Goal: Task Accomplishment & Management: Manage account settings

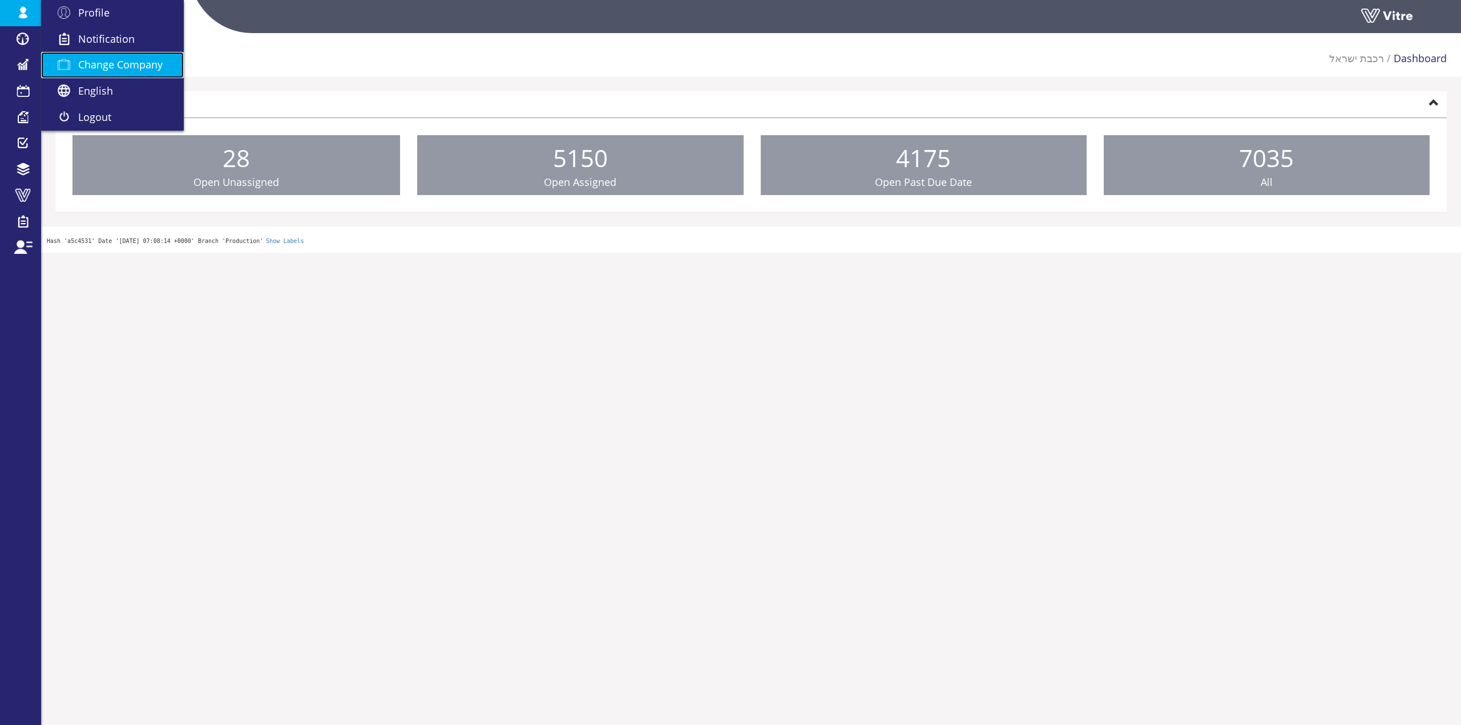
click at [89, 58] on span "Change Company" at bounding box center [120, 65] width 84 height 14
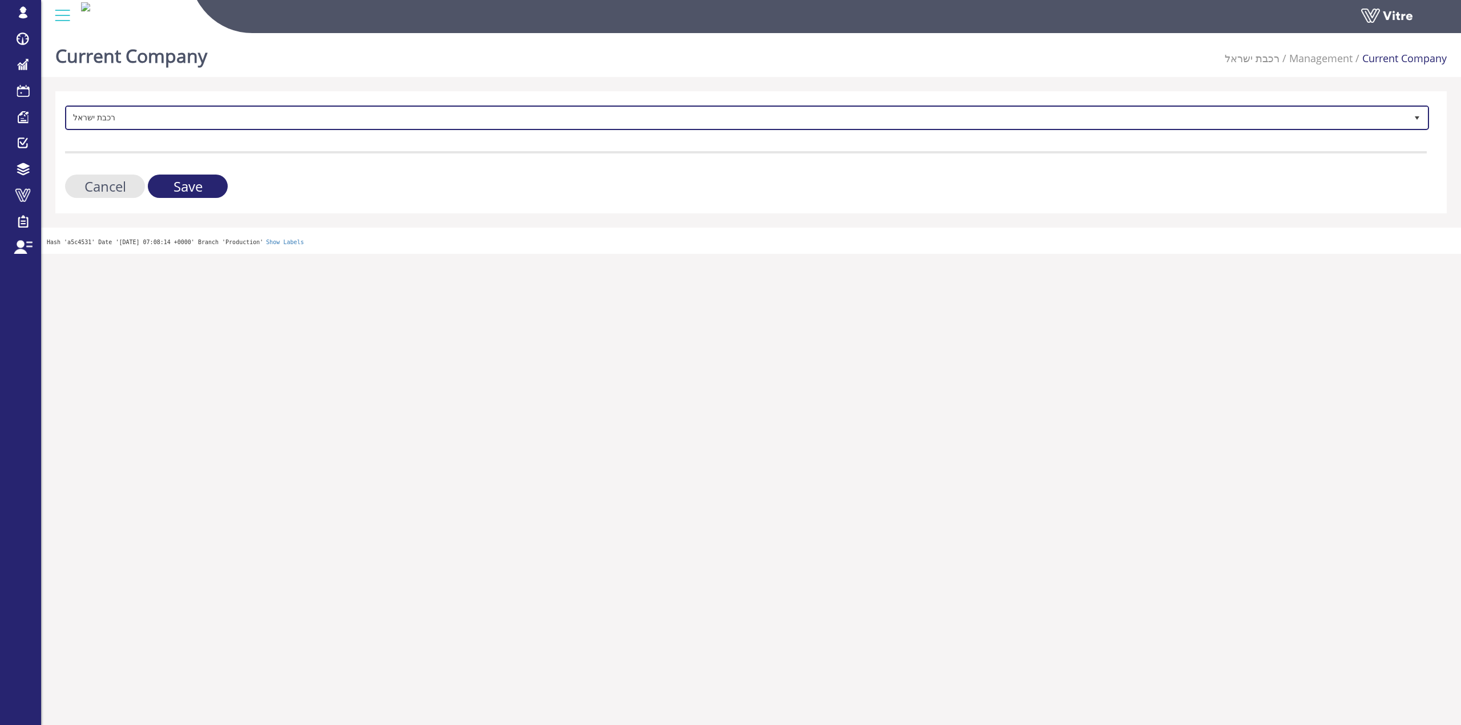
click at [243, 107] on span "רכבת ישראל" at bounding box center [737, 117] width 1340 height 21
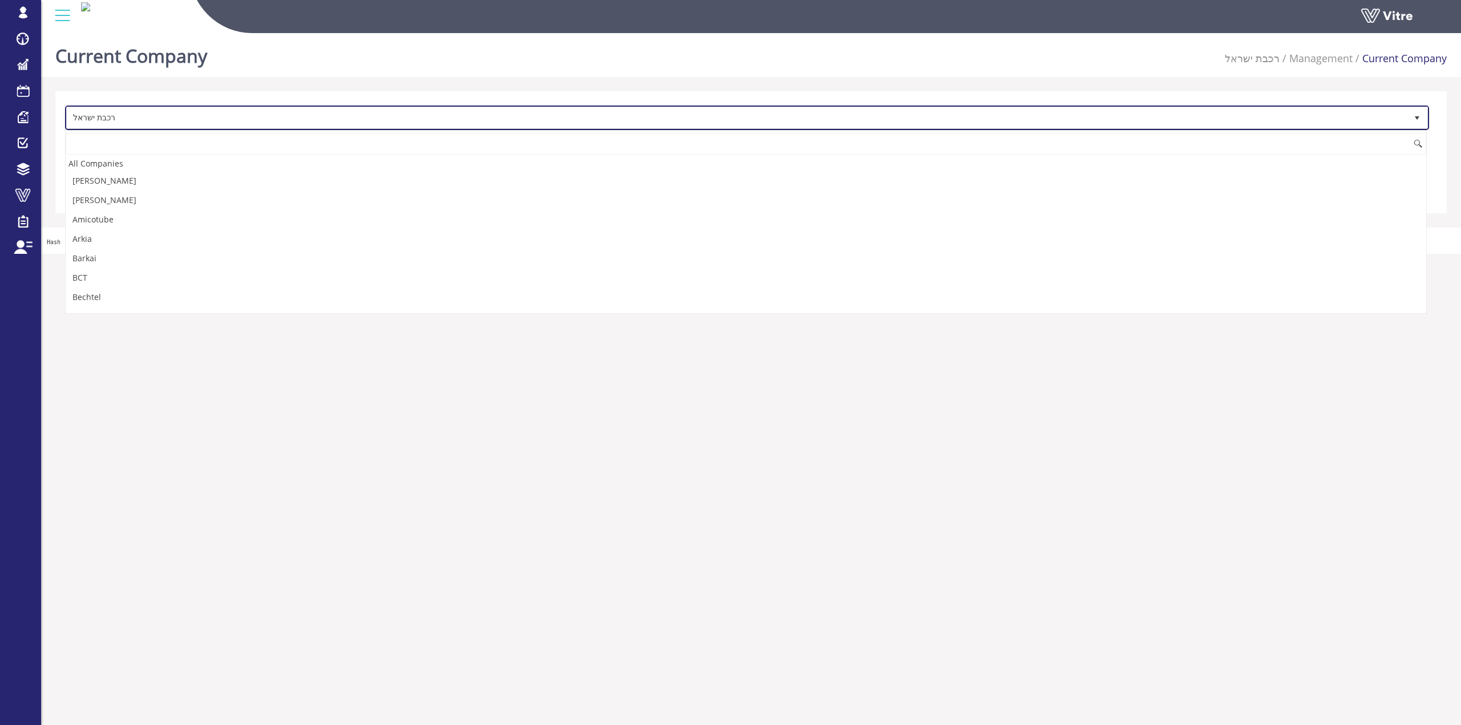
scroll to position [2227, 0]
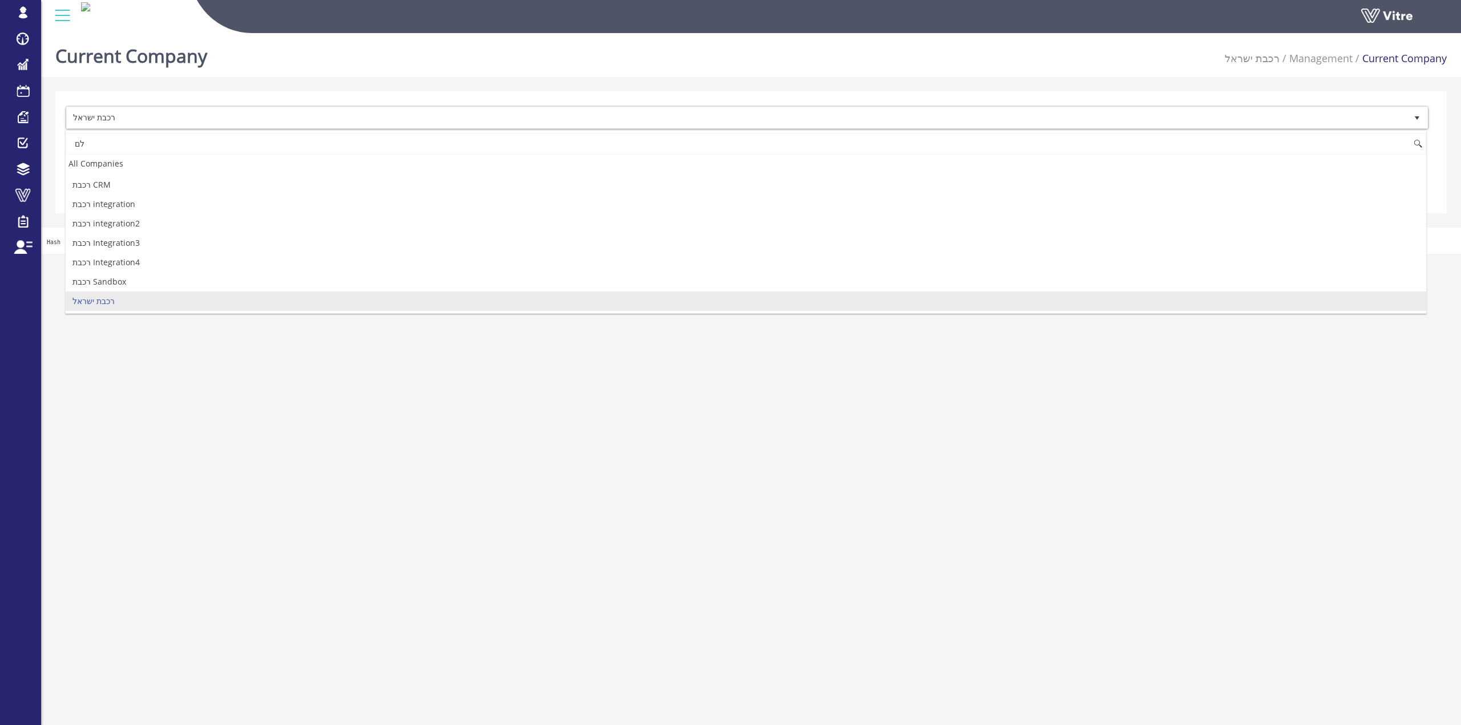
type input "ל"
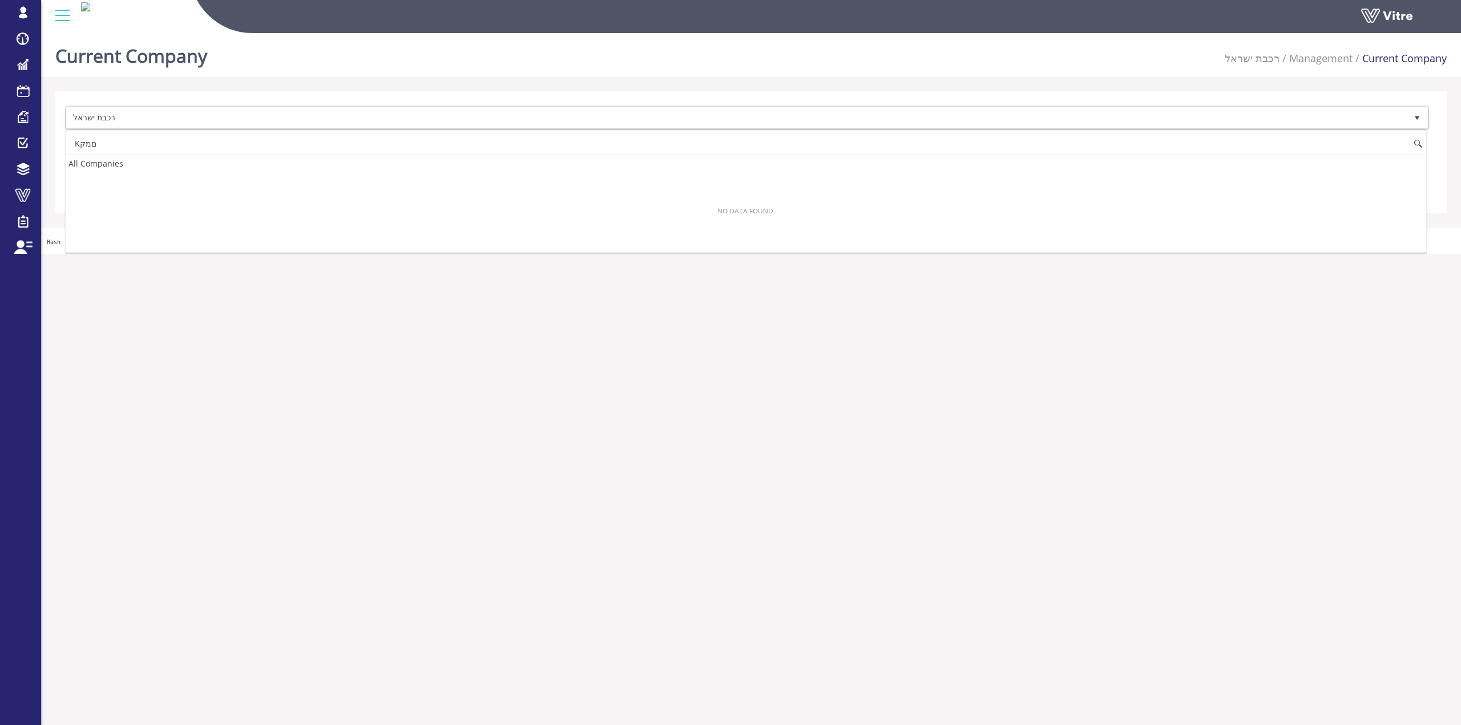
scroll to position [0, 0]
type input "ל"
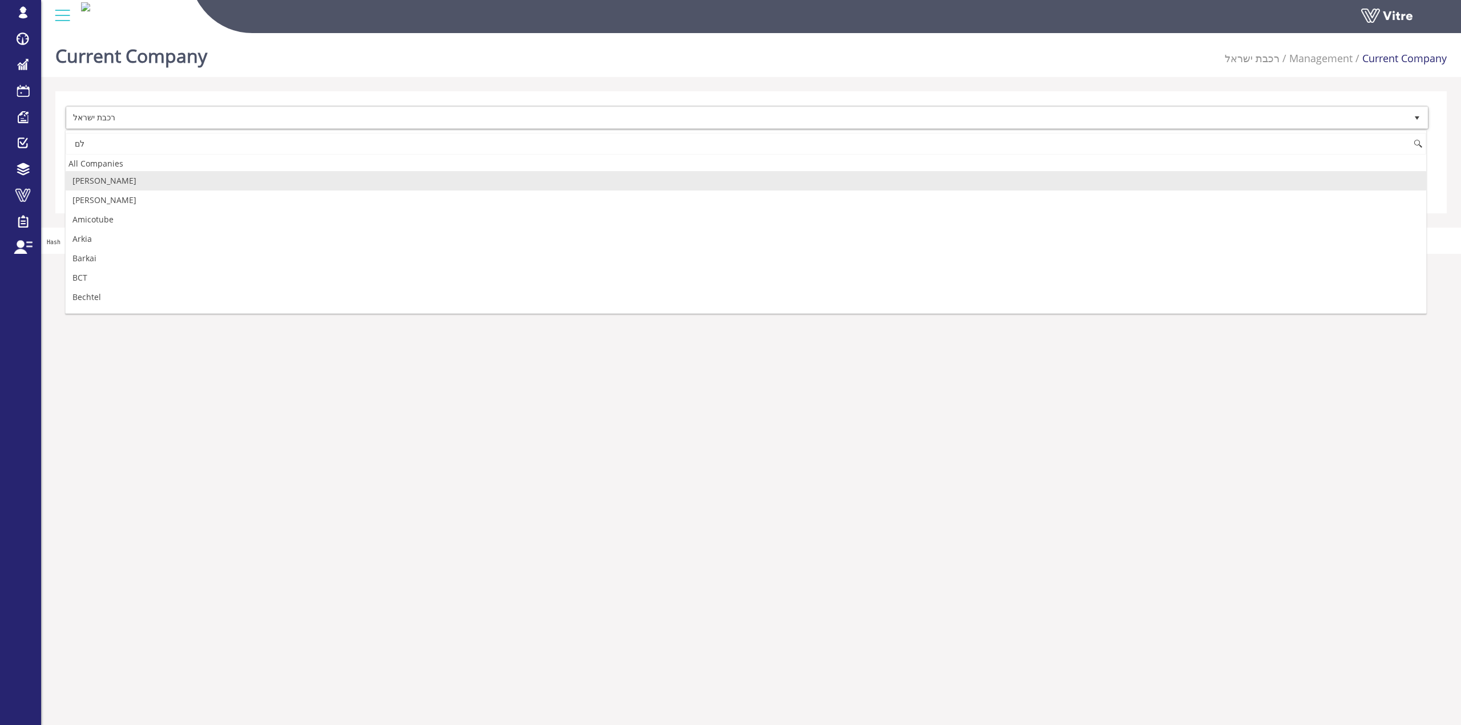
type input "ל"
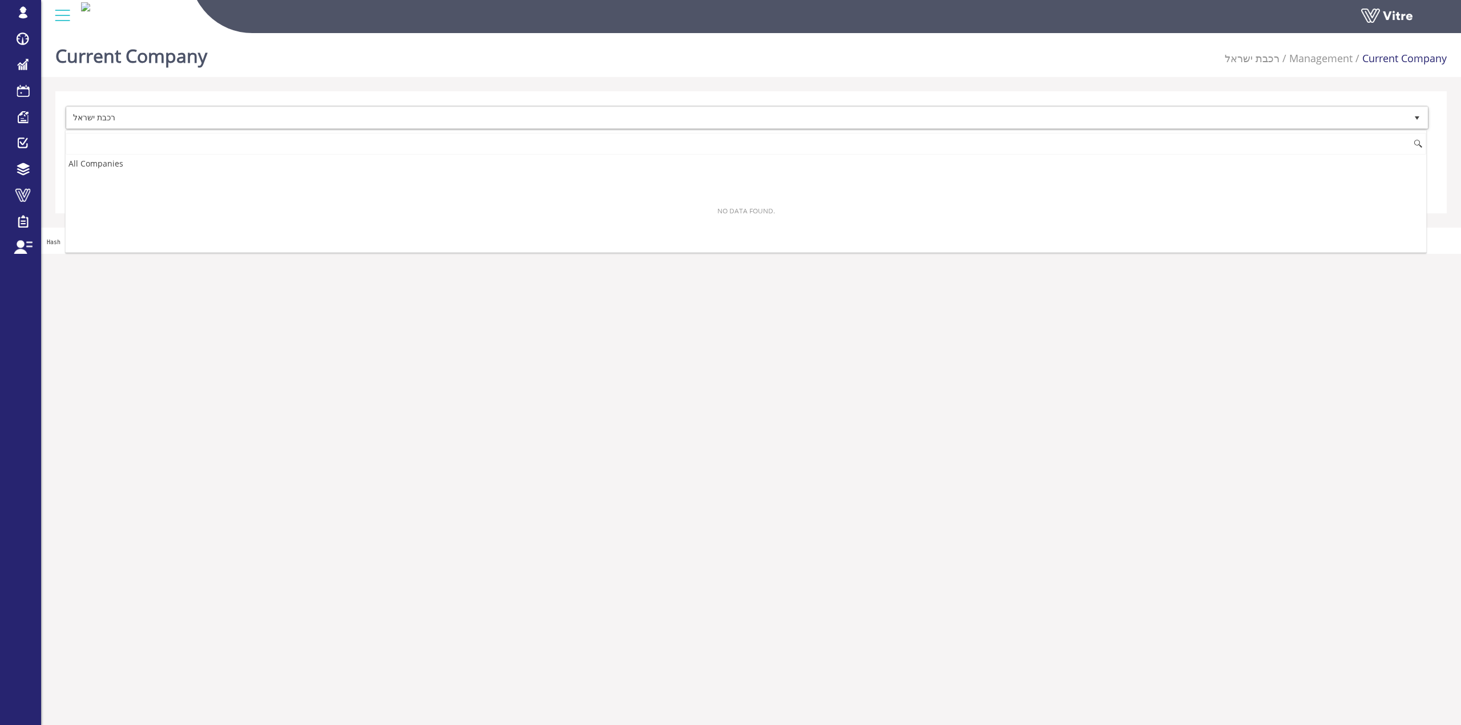
type input "D"
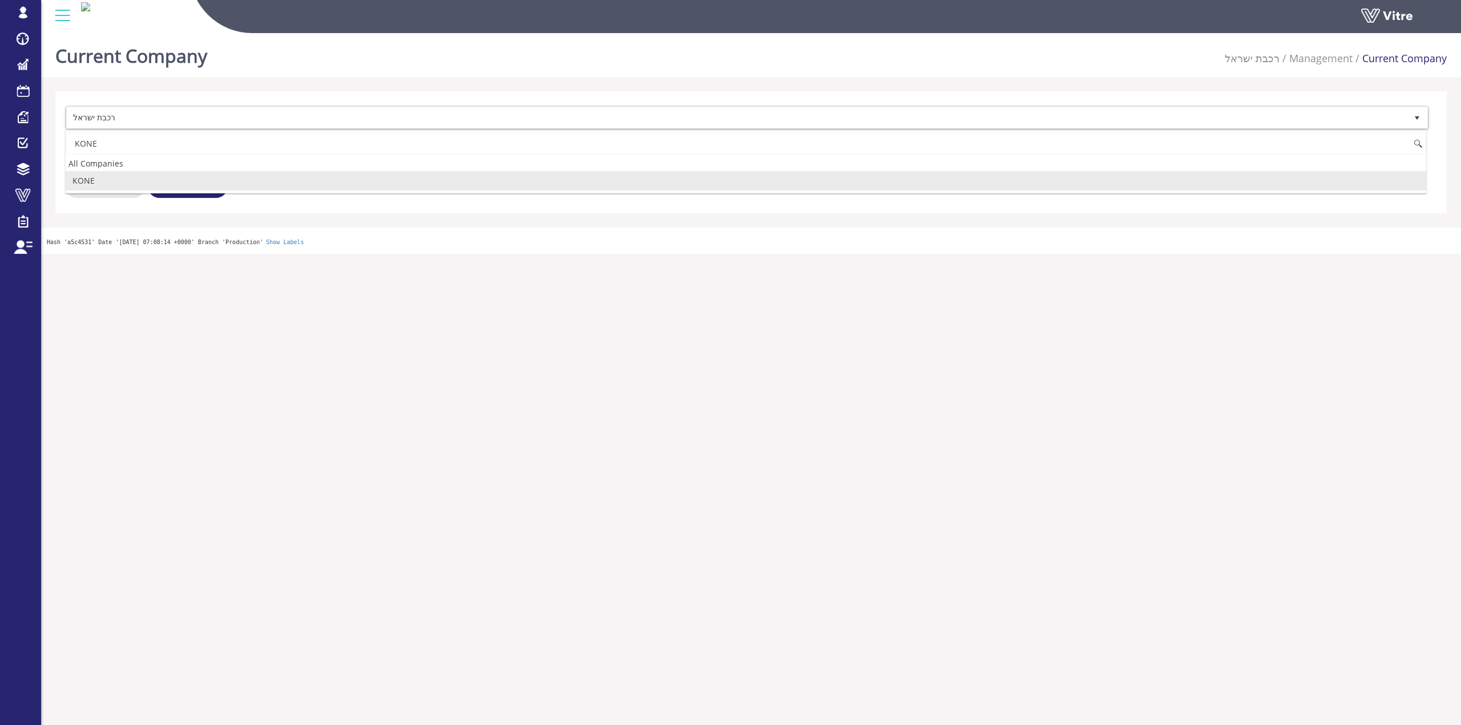
click at [231, 180] on li "KONE" at bounding box center [746, 180] width 1360 height 19
type input "KONE"
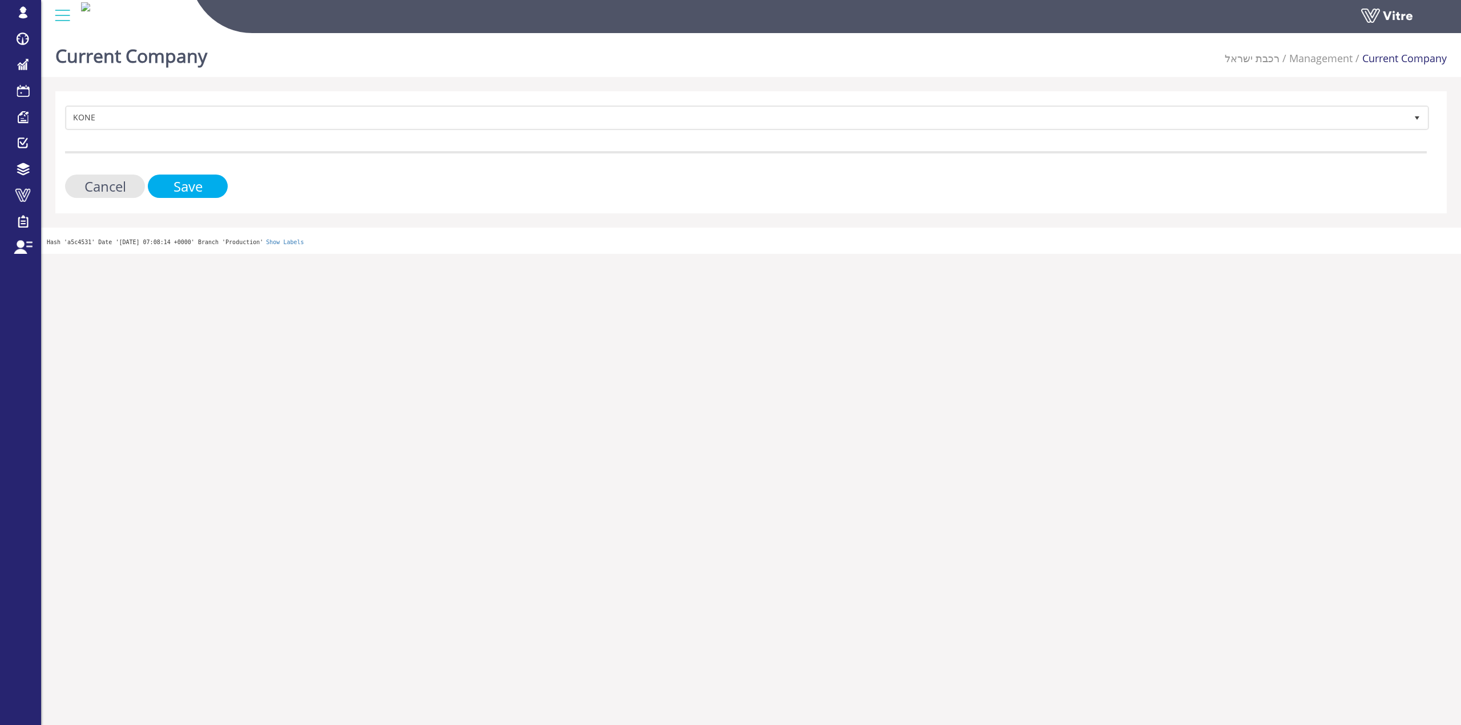
click at [207, 188] on input "Save" at bounding box center [188, 186] width 80 height 23
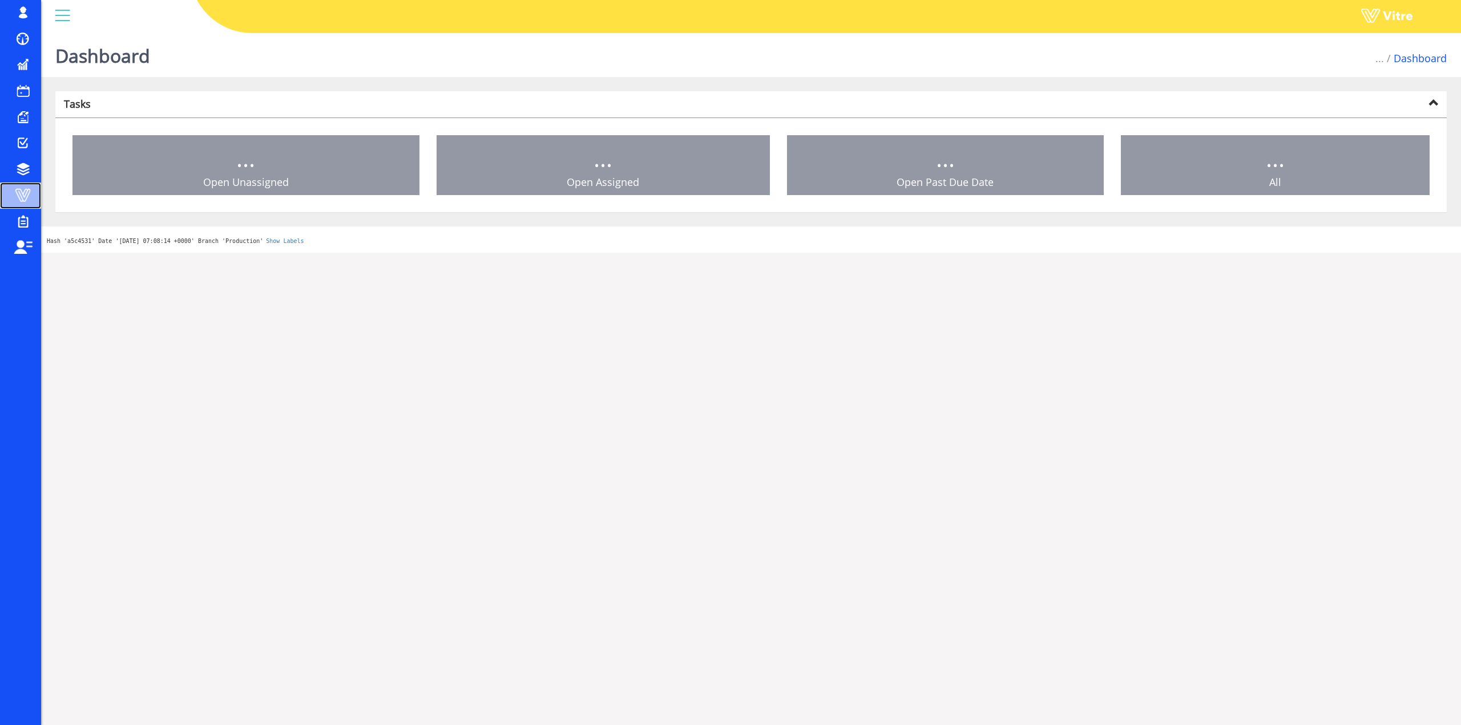
drag, startPoint x: 30, startPoint y: 202, endPoint x: 26, endPoint y: 207, distance: 6.5
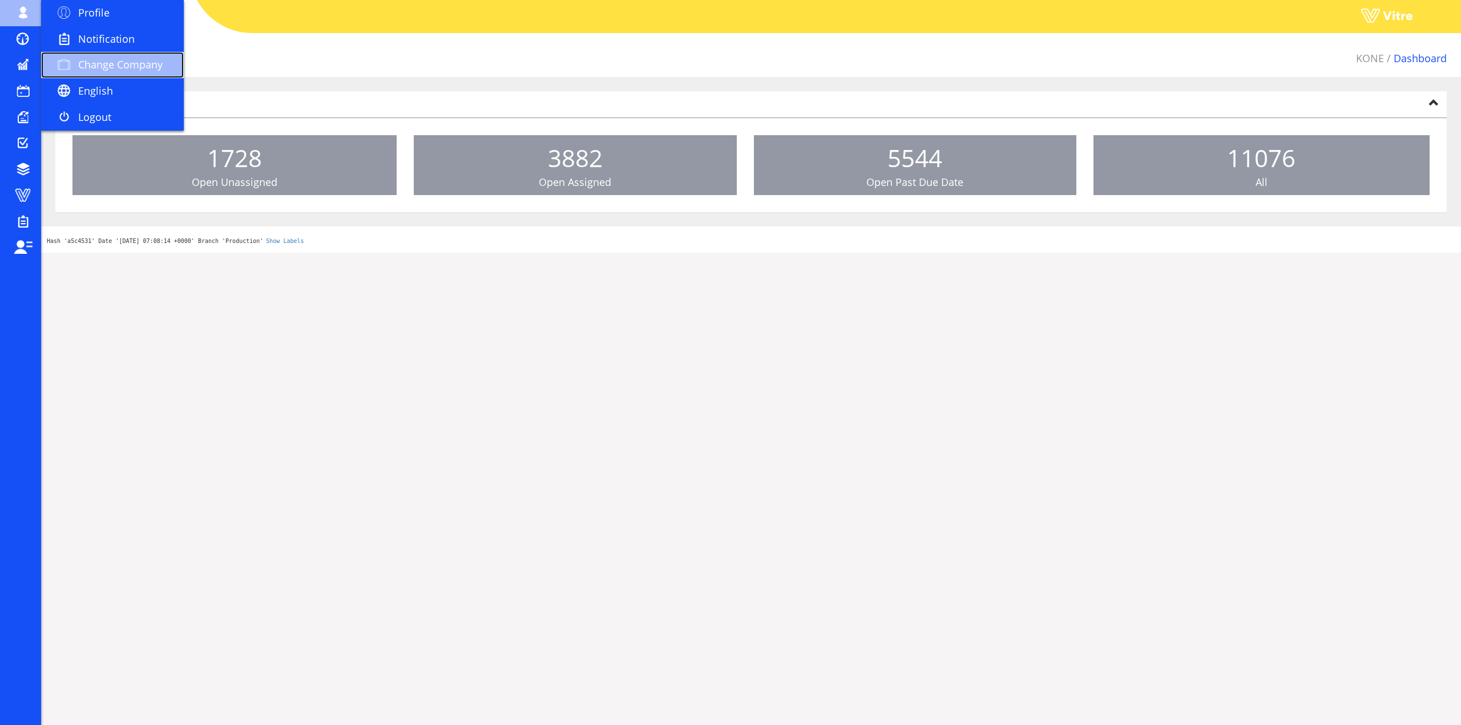
click at [120, 59] on span "Change Company" at bounding box center [120, 65] width 84 height 14
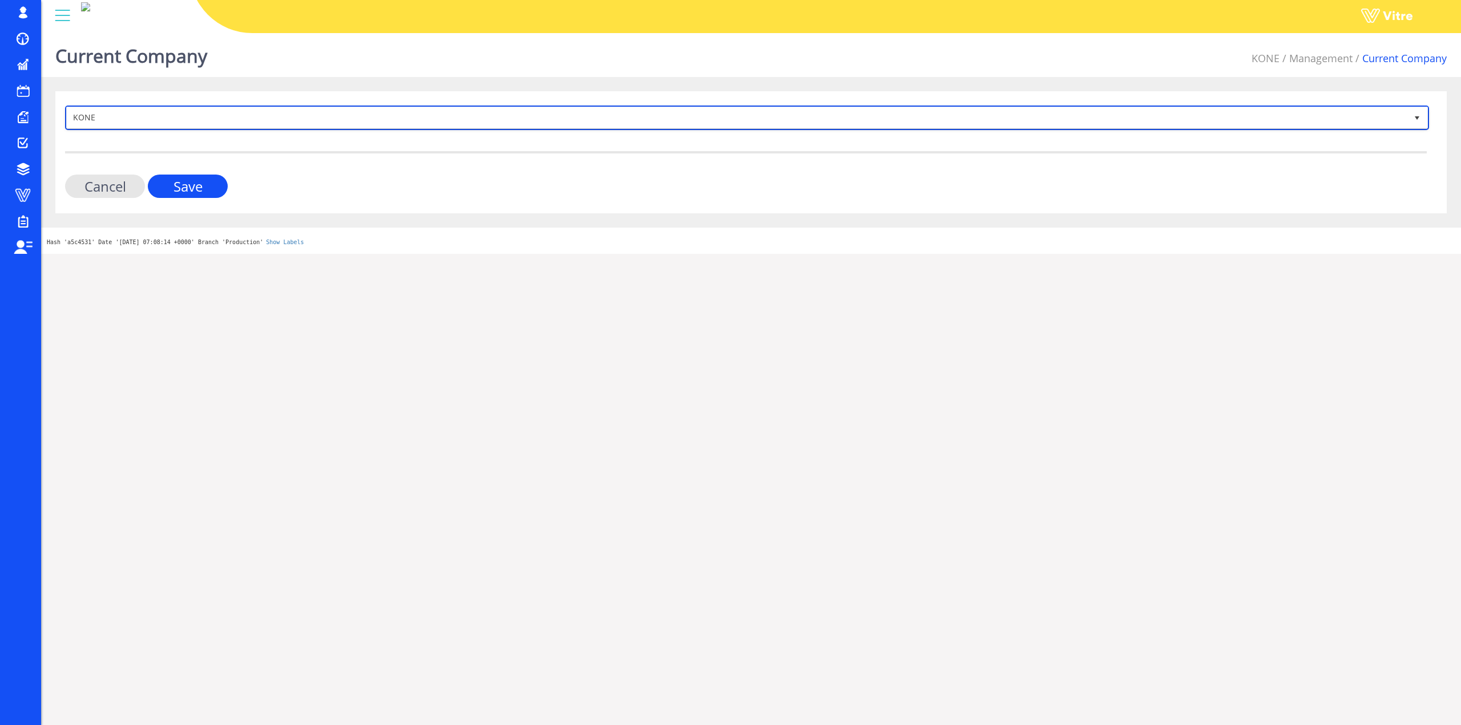
click at [227, 124] on span "KONE" at bounding box center [737, 117] width 1340 height 21
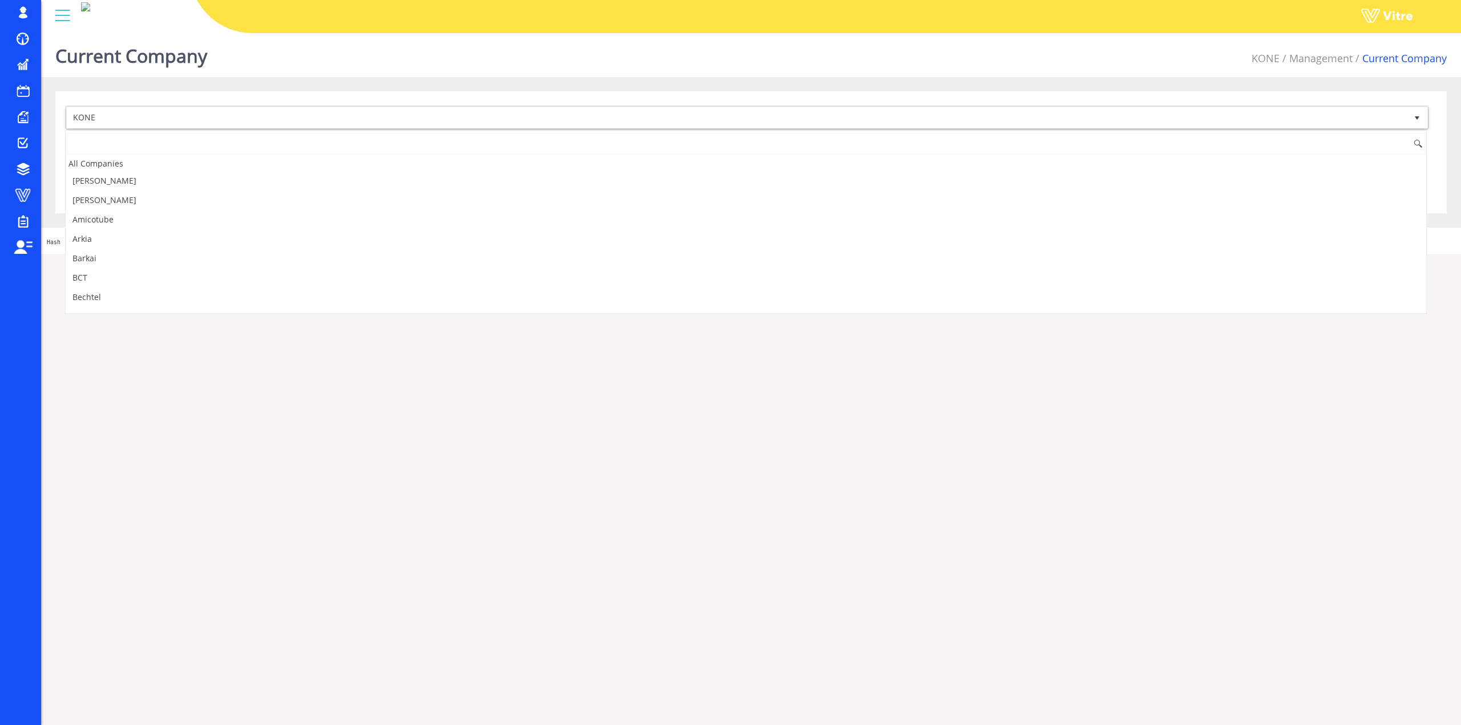
scroll to position [539, 0]
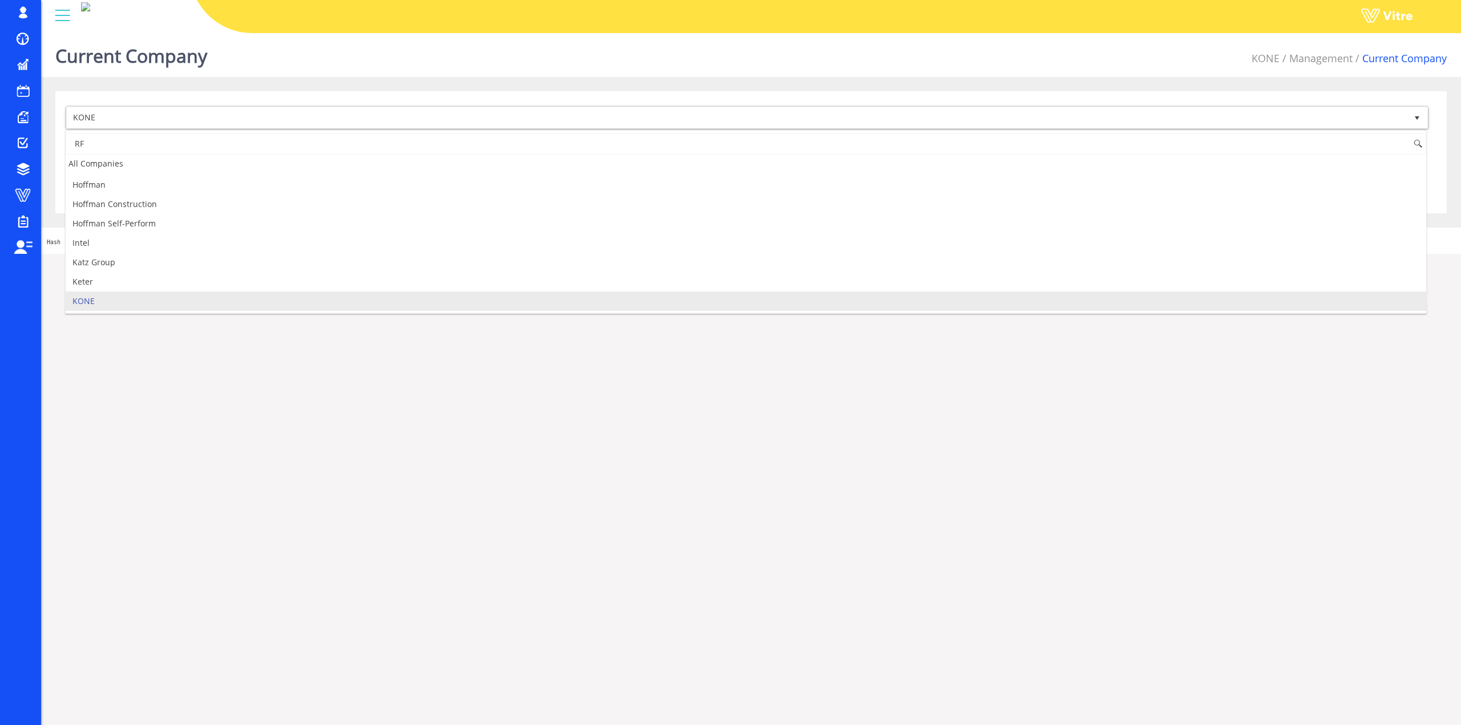
type input "R"
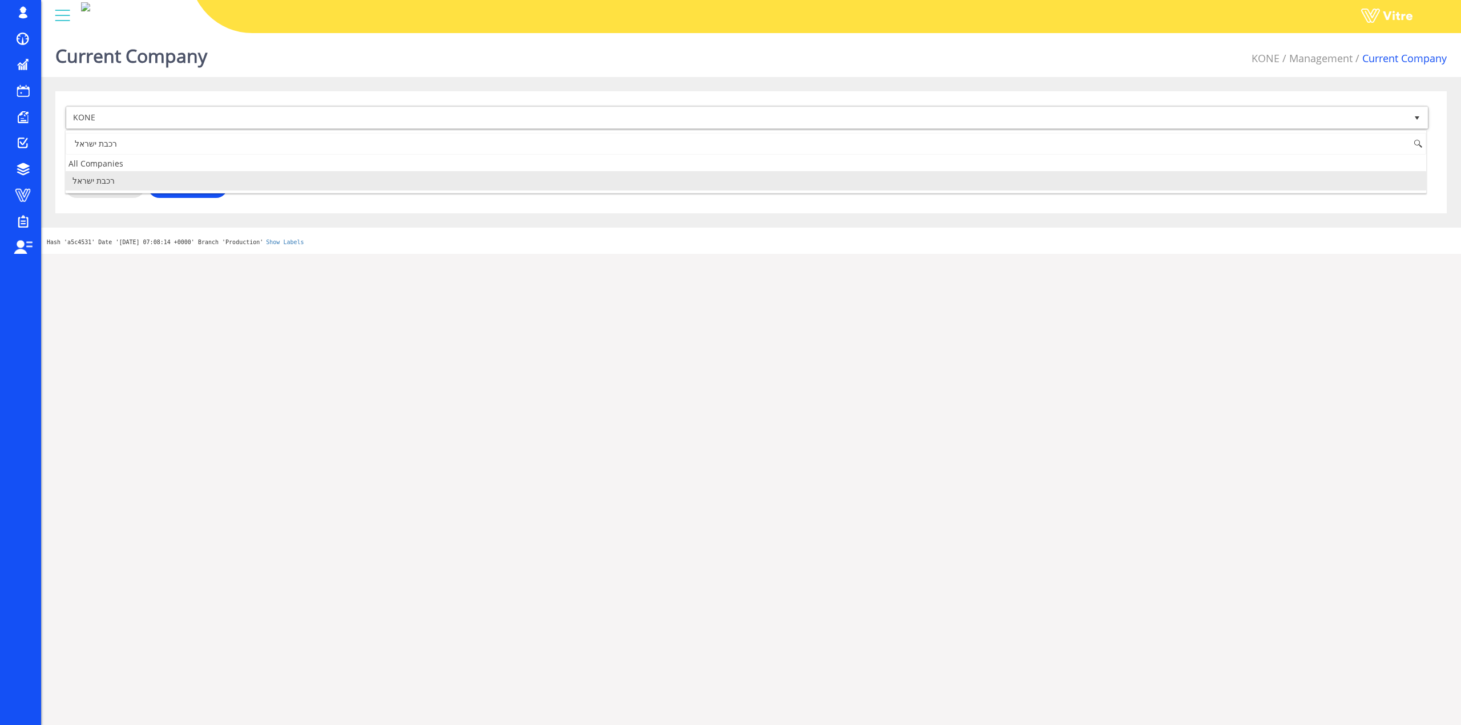
click at [152, 181] on li "רכבת ישראל" at bounding box center [746, 180] width 1360 height 19
type input "רכבת ישראל"
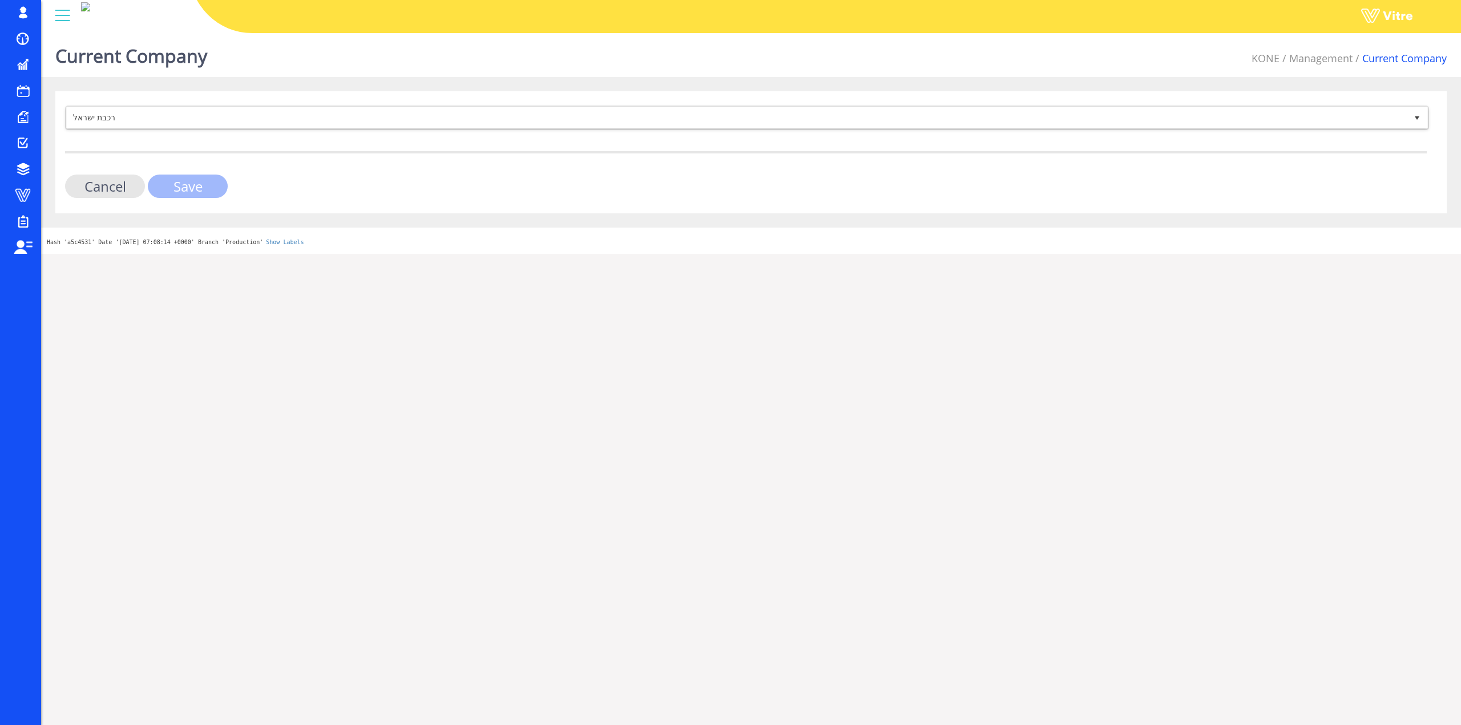
click at [163, 183] on input "Save" at bounding box center [188, 186] width 80 height 23
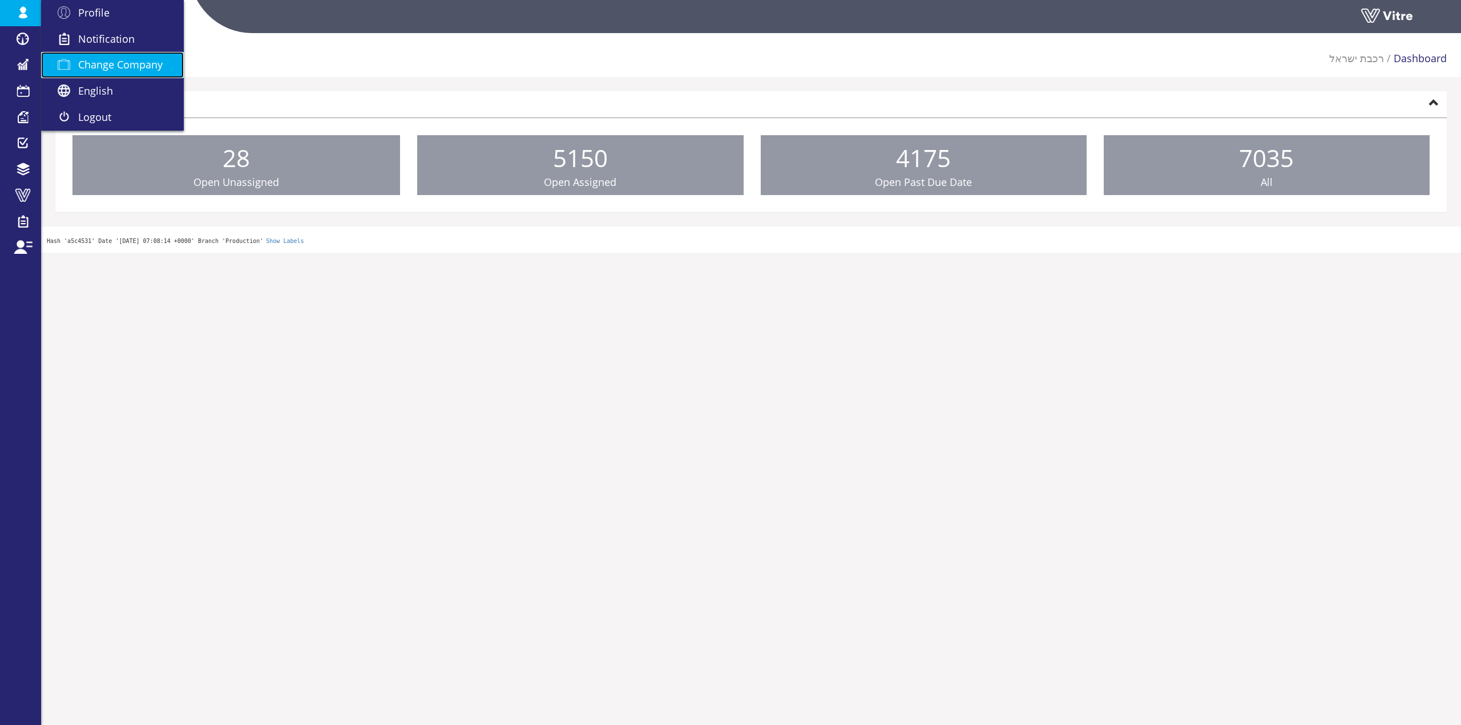
click at [72, 56] on link "Change Company" at bounding box center [112, 65] width 143 height 26
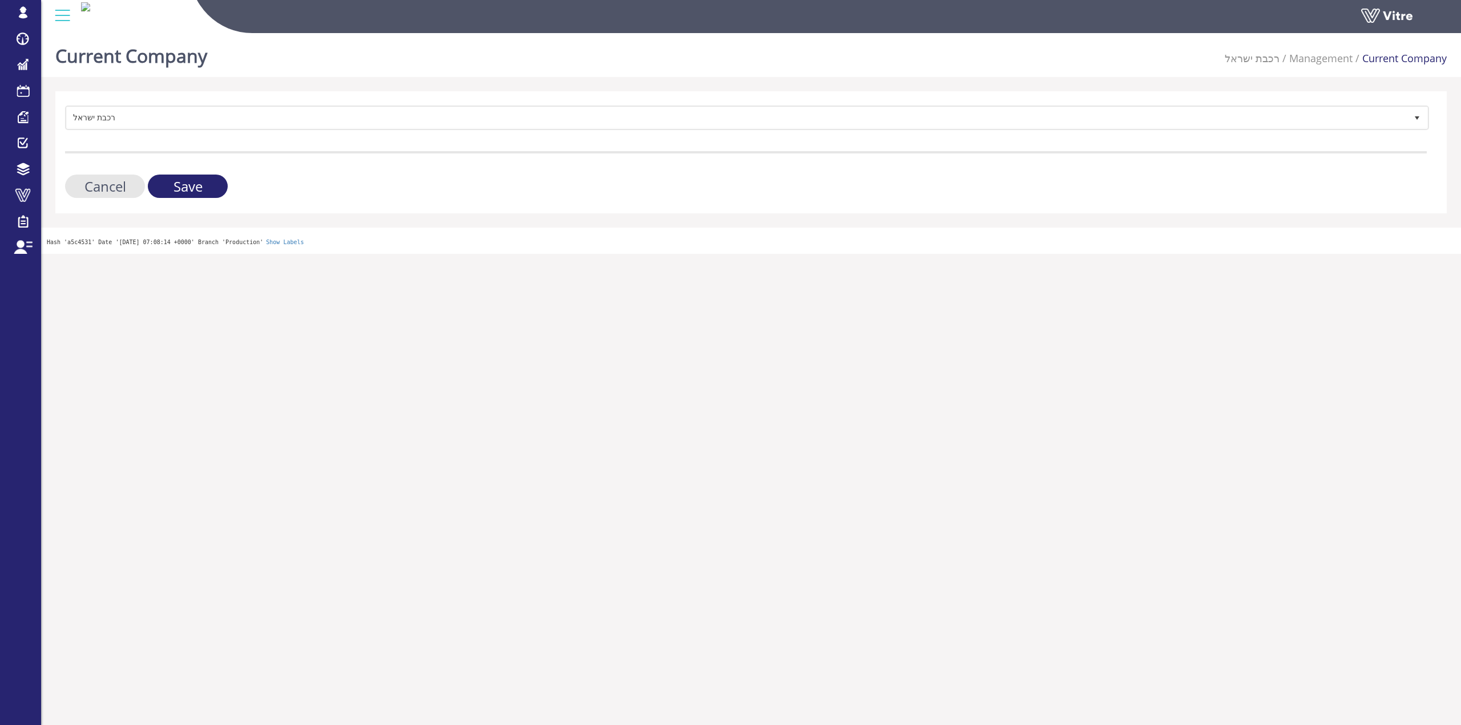
click at [320, 108] on div "רכבת [PERSON_NAME] 335 Cancel Save" at bounding box center [750, 152] width 1391 height 122
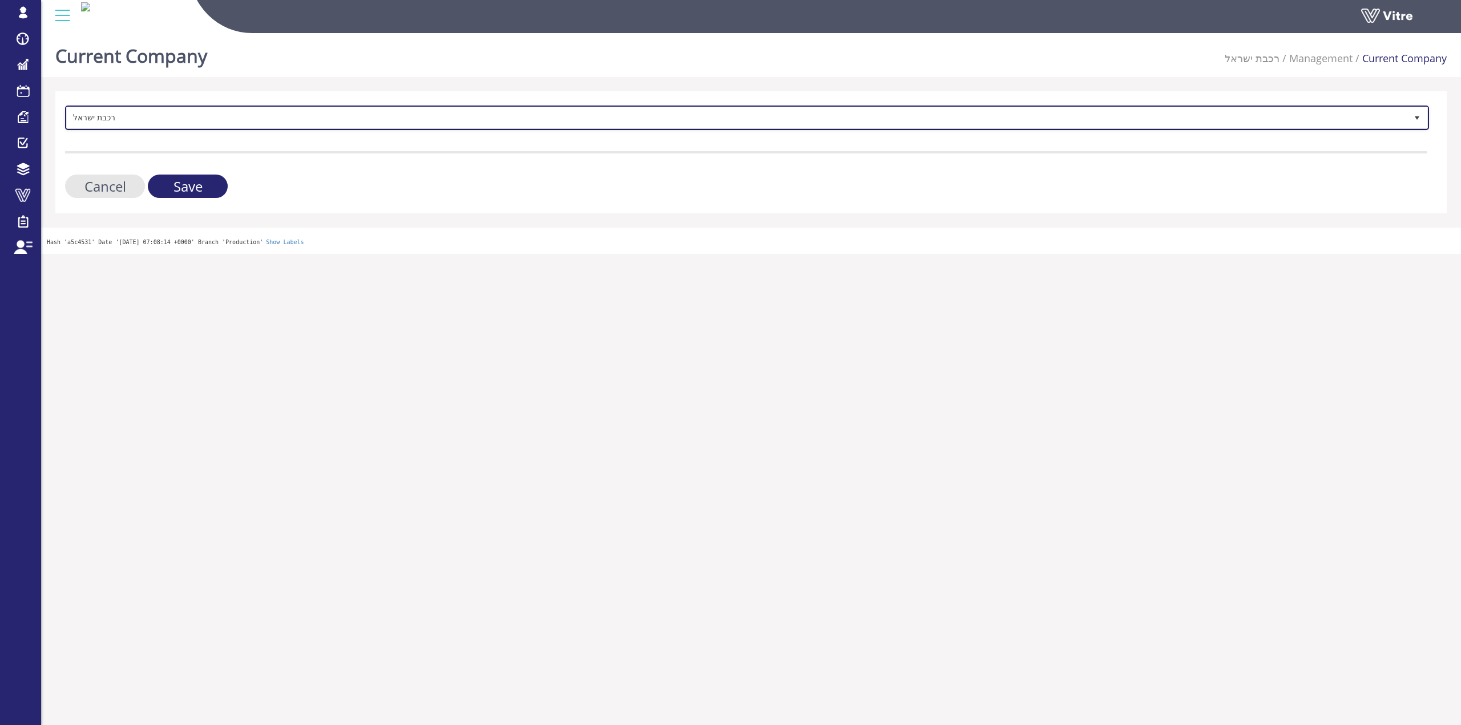
click at [324, 108] on span "רכבת ישראל" at bounding box center [737, 117] width 1340 height 21
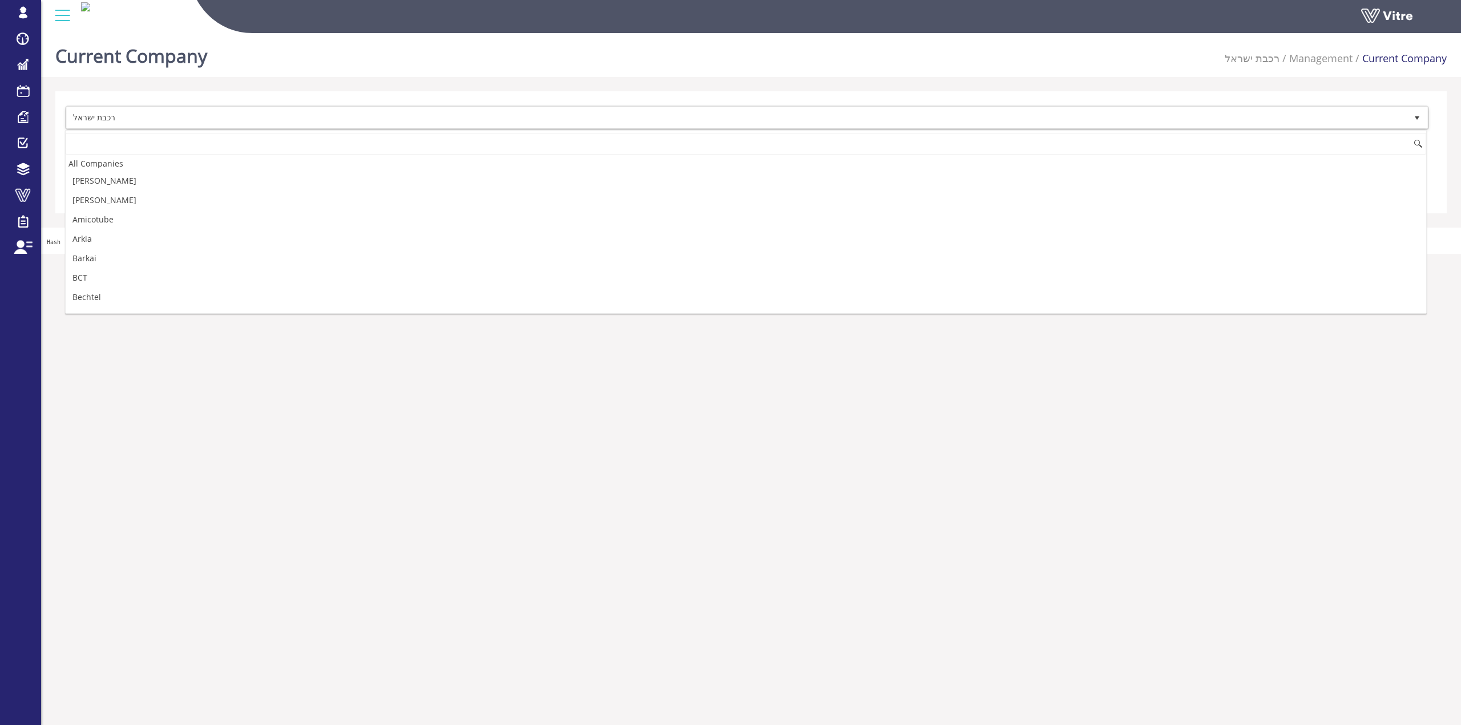
scroll to position [2227, 0]
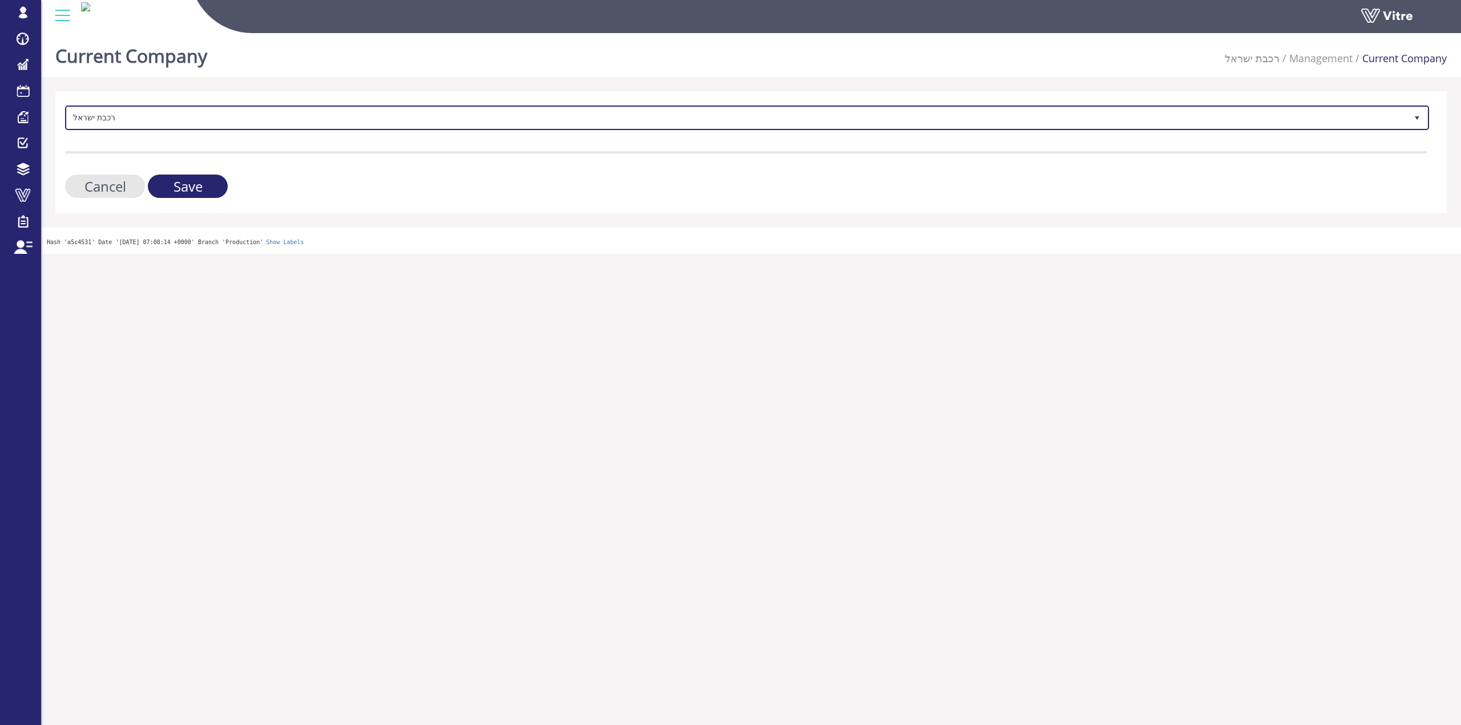
click at [161, 126] on span "רכבת ישראל" at bounding box center [737, 117] width 1340 height 21
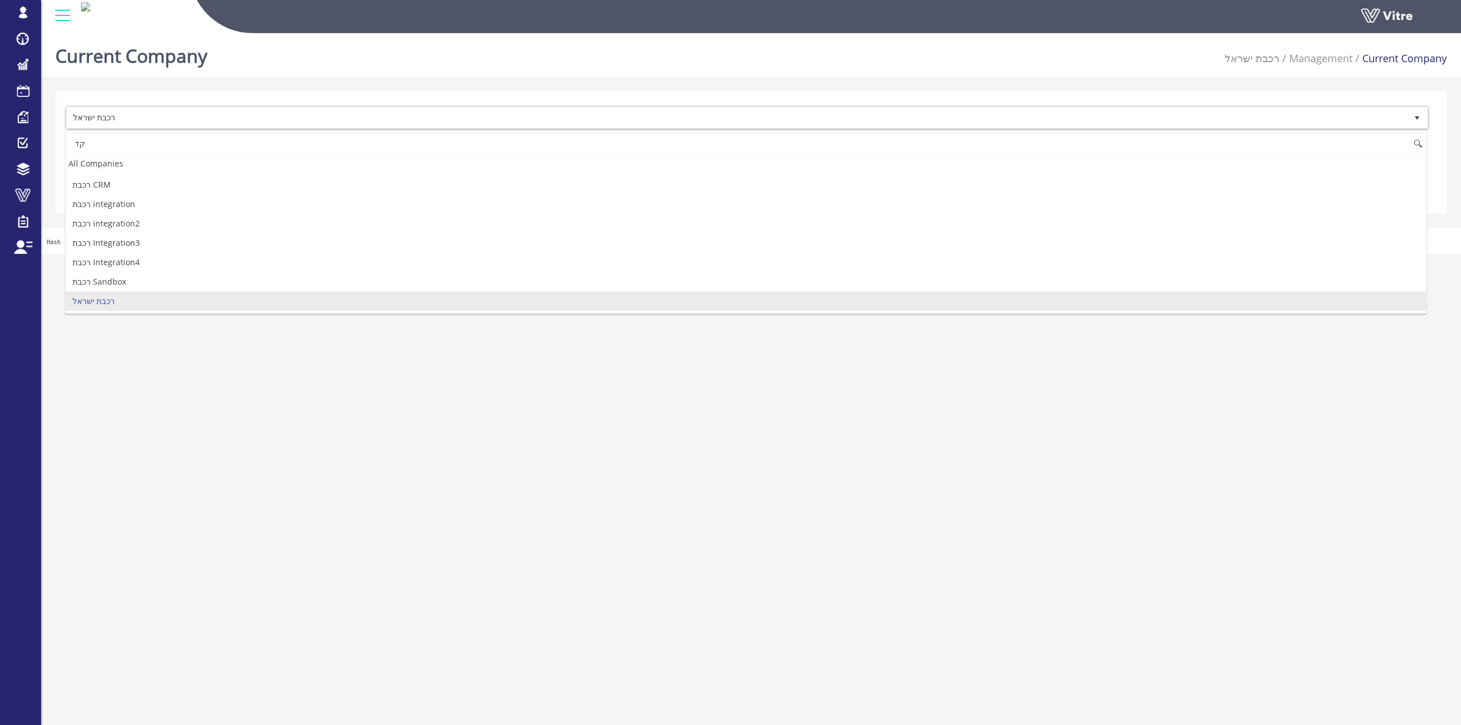
scroll to position [0, 0]
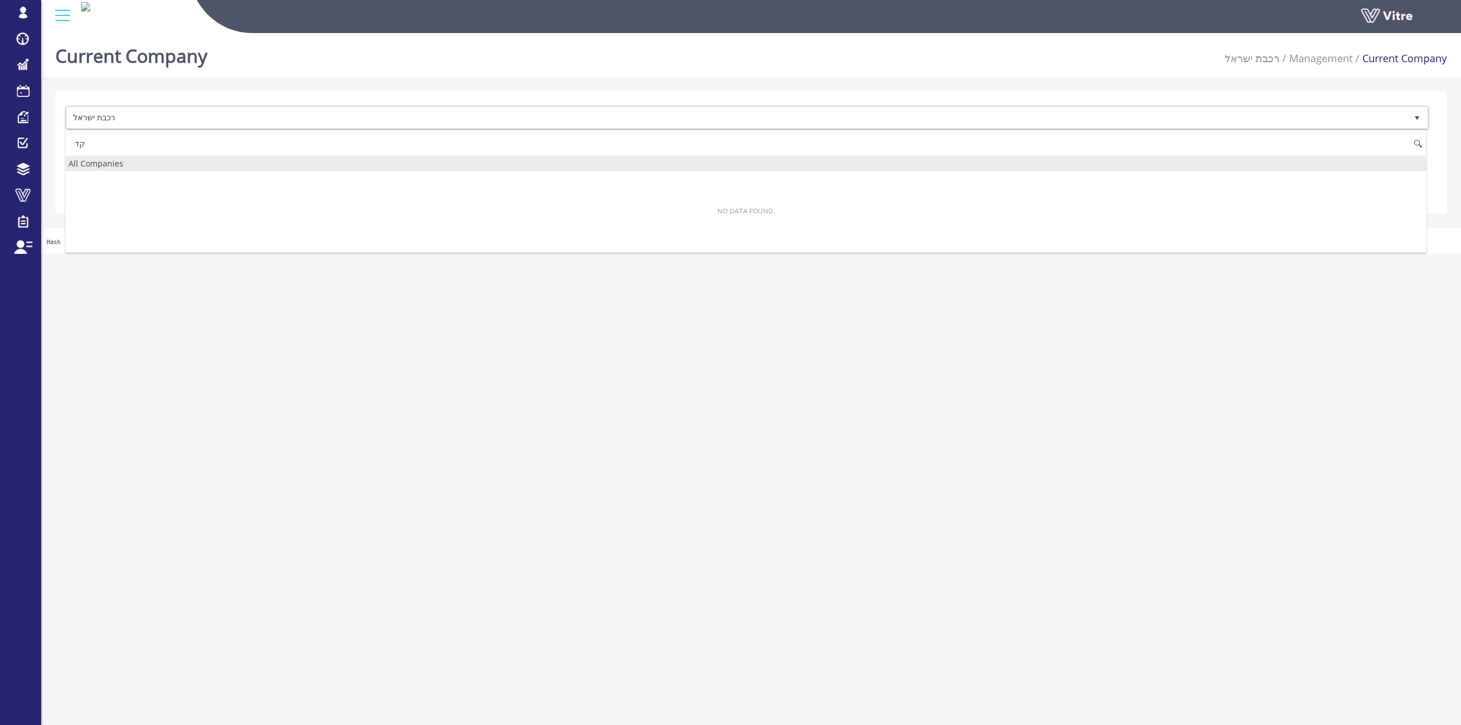
type input "ק"
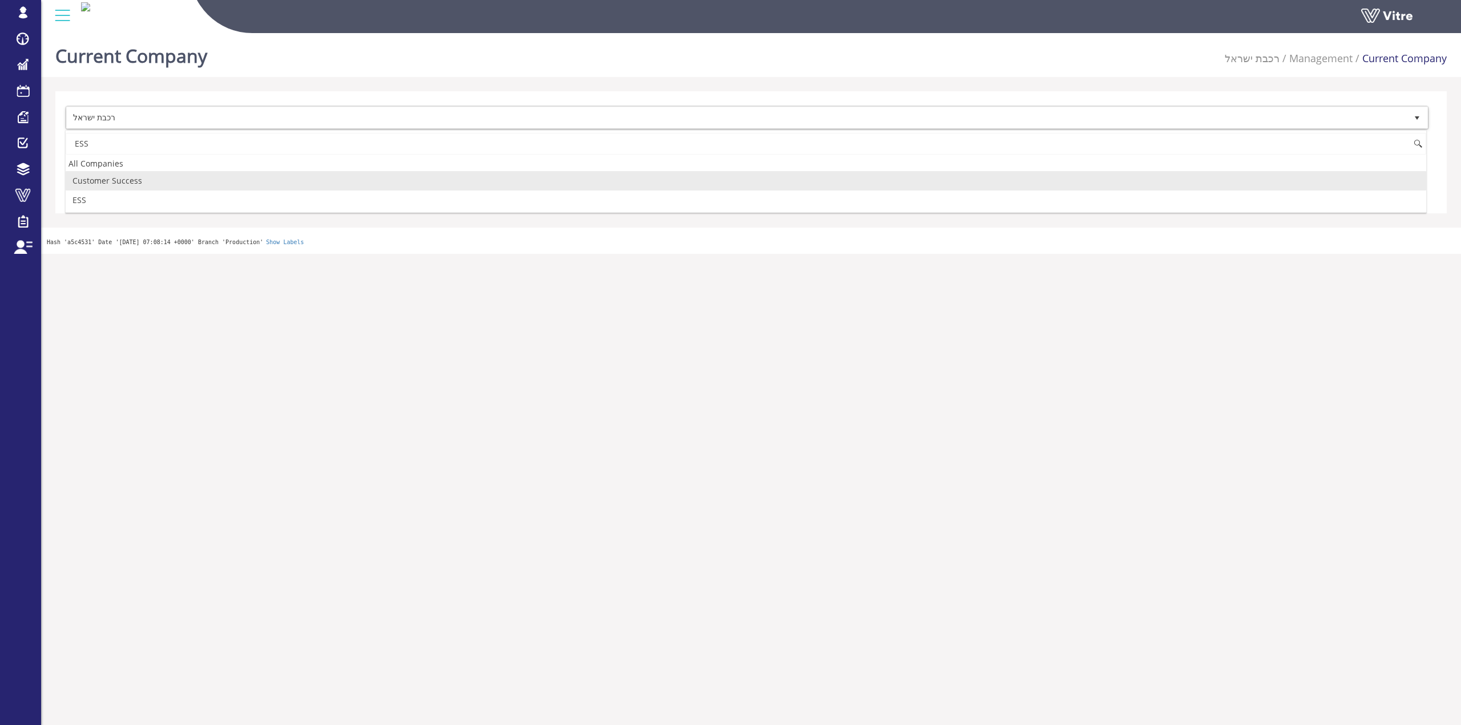
click at [122, 183] on li "Customer Success" at bounding box center [746, 180] width 1360 height 19
type input "ESS"
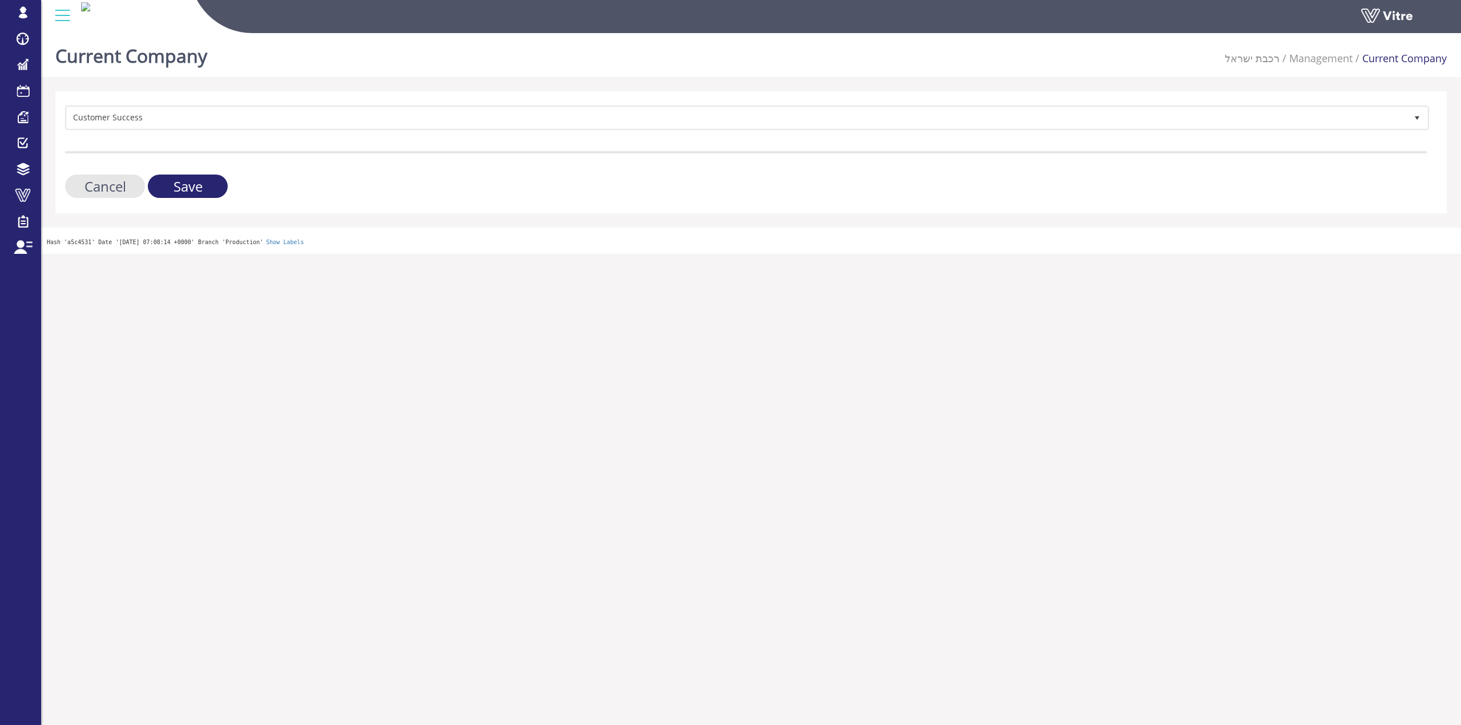
click at [152, 132] on form "Customer Success 208 Cancel Save" at bounding box center [745, 152] width 1361 height 92
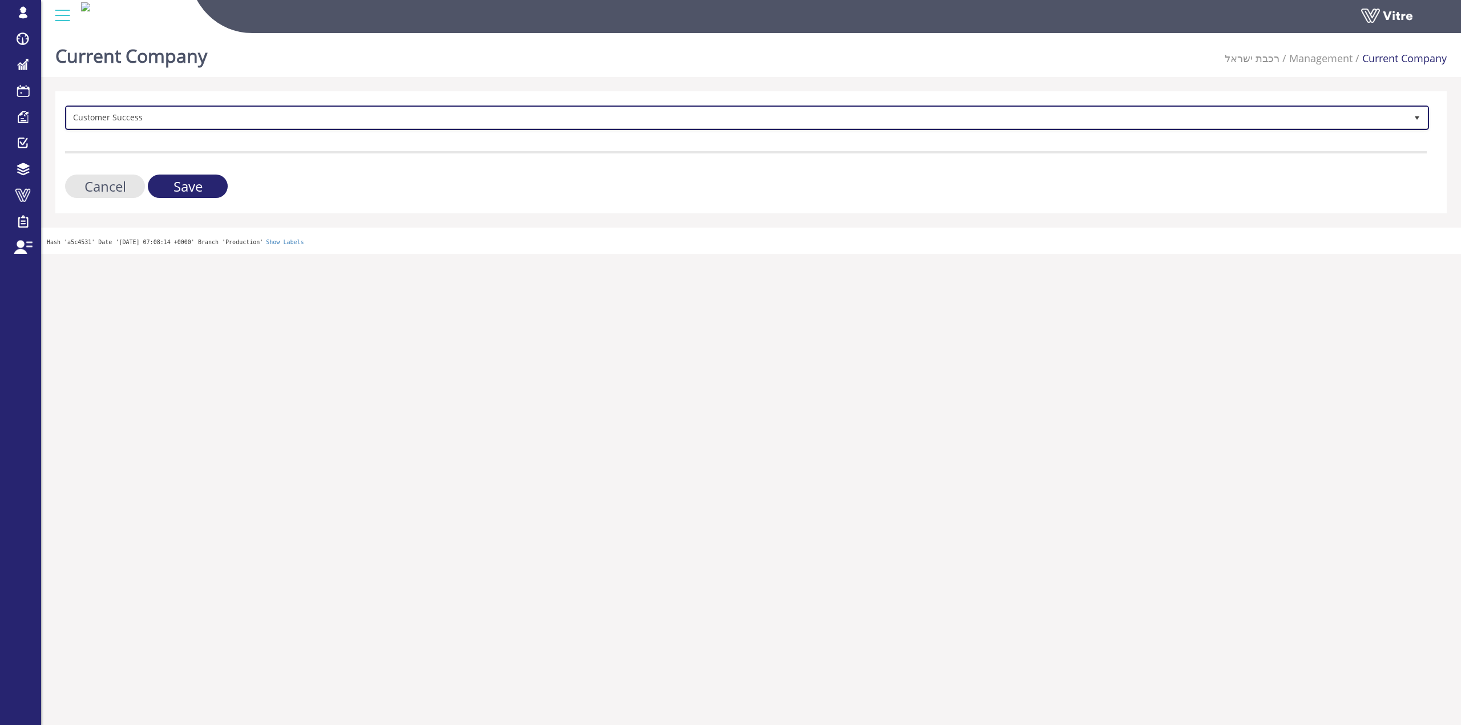
click at [155, 126] on span "Customer Success" at bounding box center [737, 117] width 1340 height 21
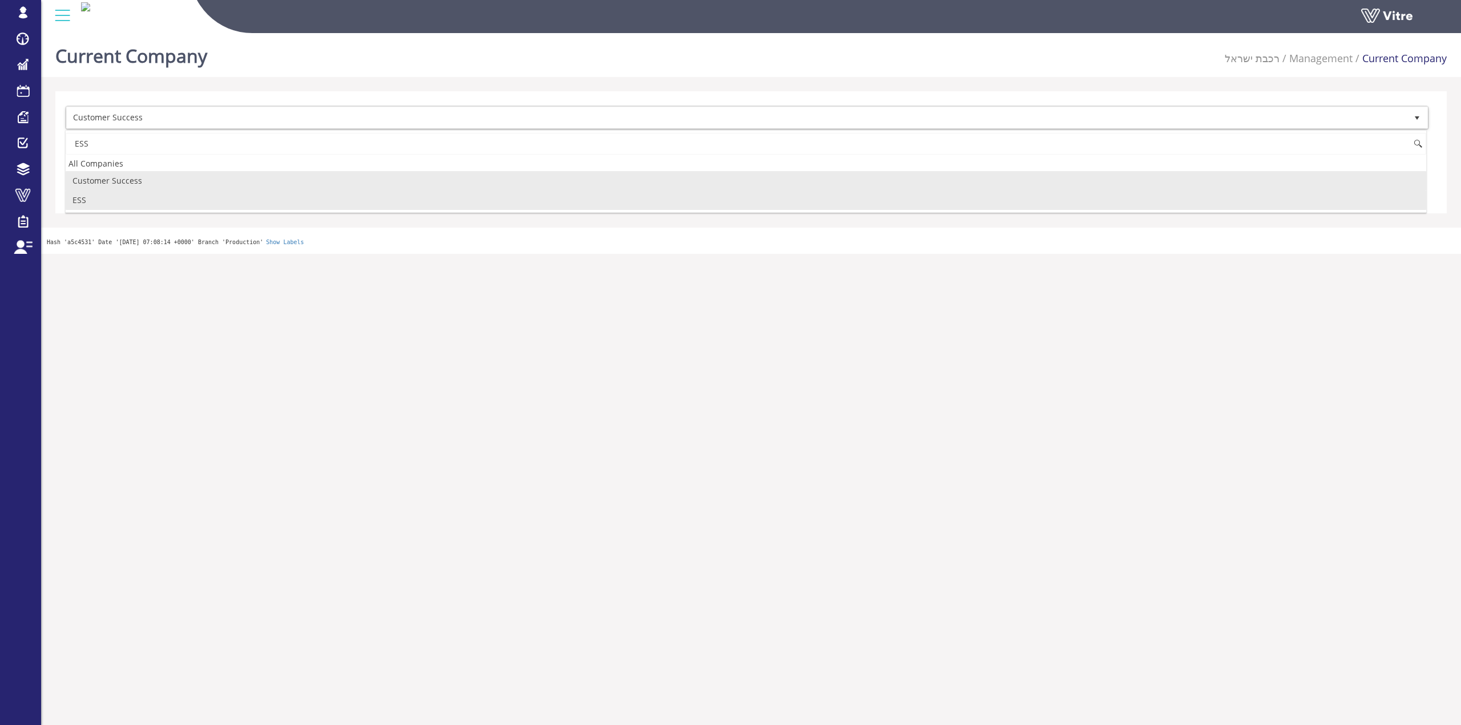
click at [99, 192] on li "ESS" at bounding box center [746, 200] width 1360 height 19
type input "ESS"
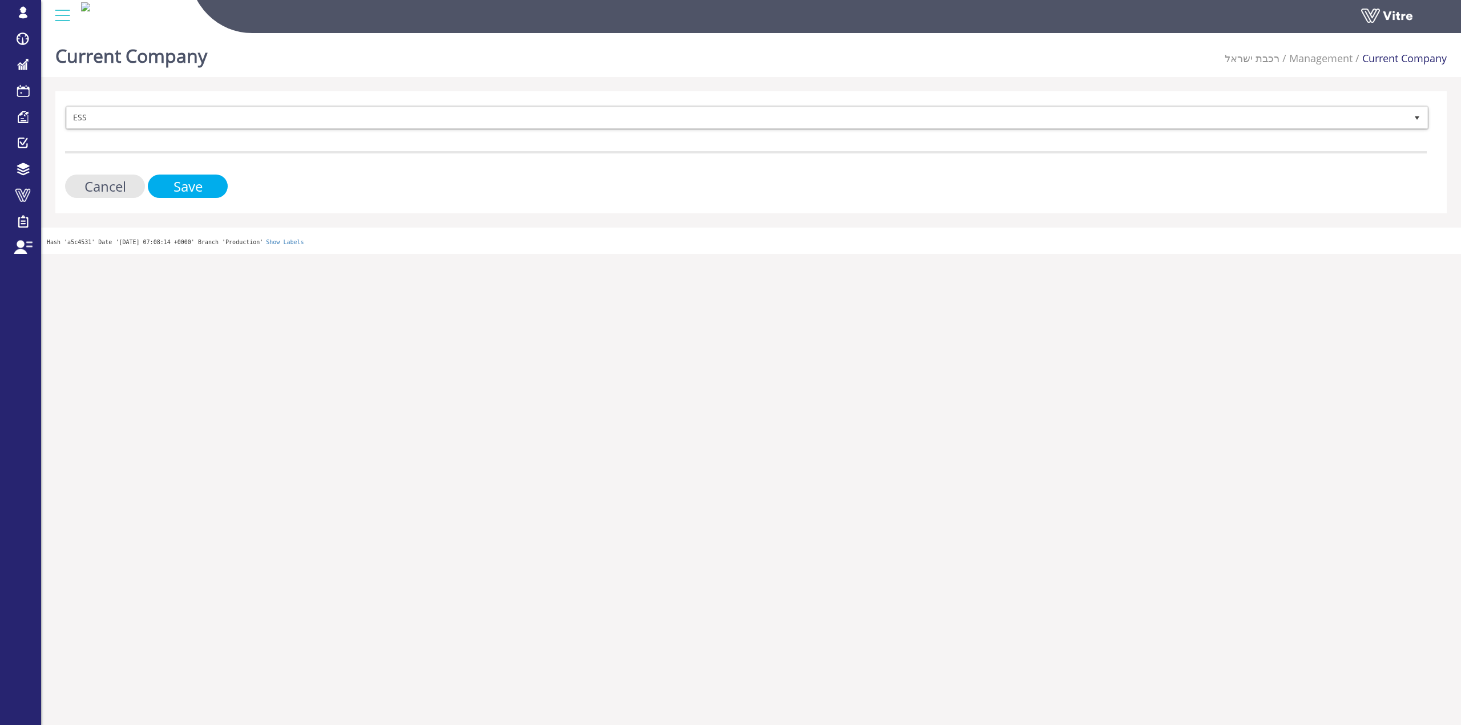
click at [172, 196] on input "Save" at bounding box center [188, 186] width 80 height 23
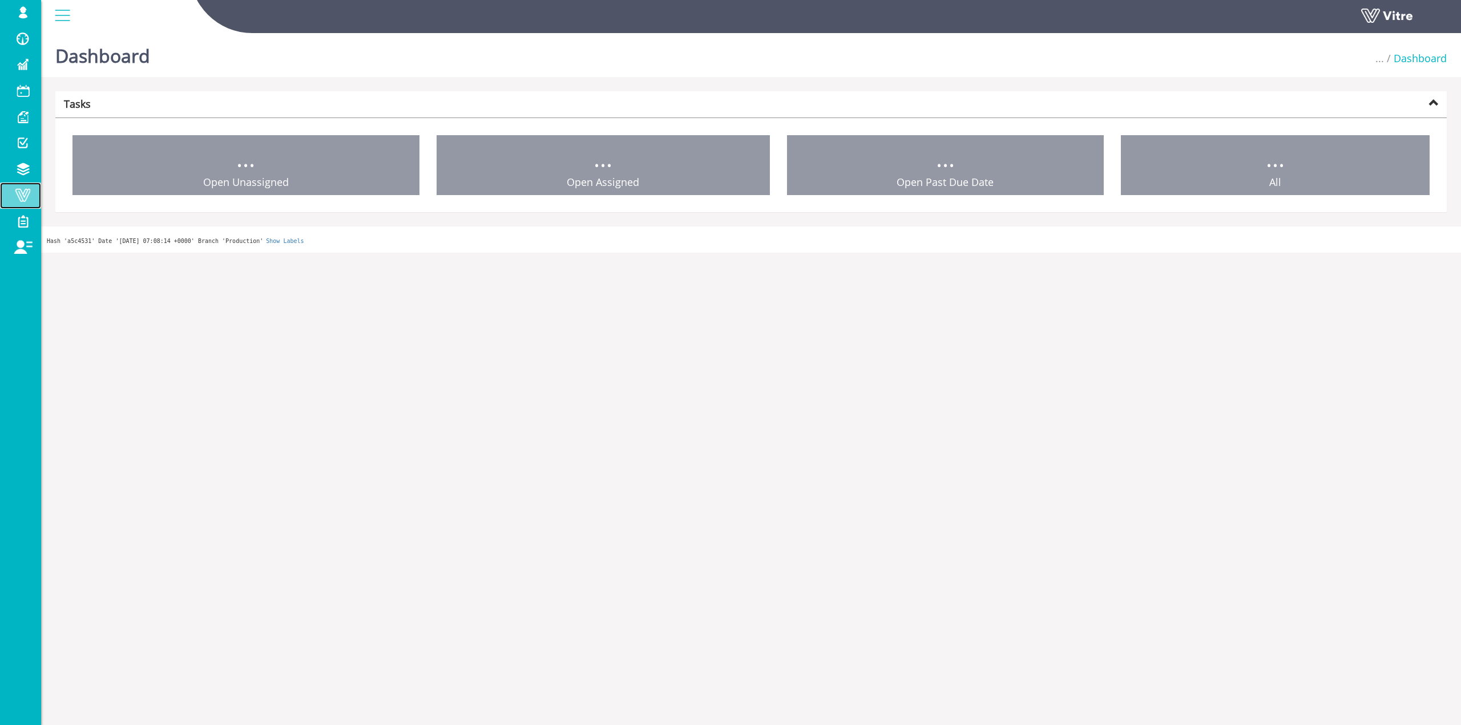
drag, startPoint x: 0, startPoint y: 0, endPoint x: 41, endPoint y: 196, distance: 199.9
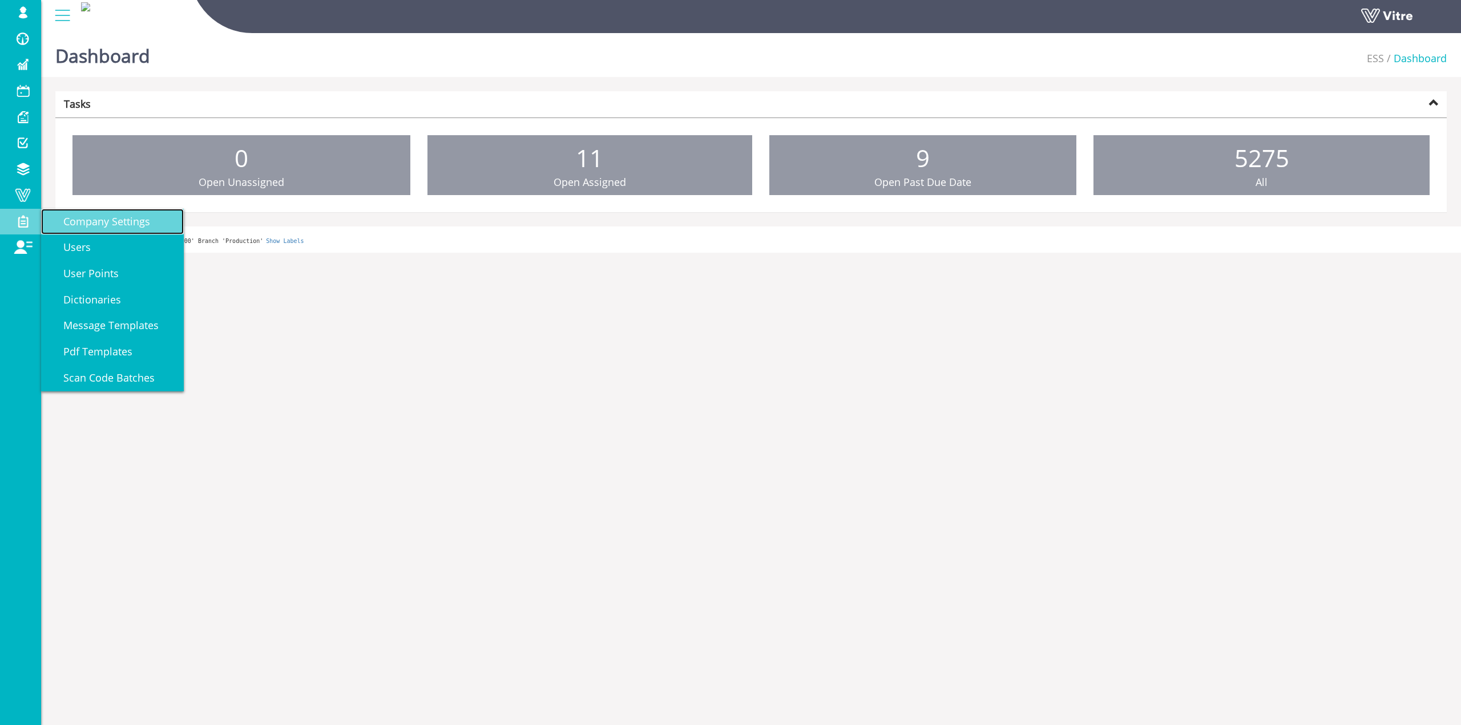
click at [96, 231] on link "Company Settings" at bounding box center [112, 222] width 143 height 26
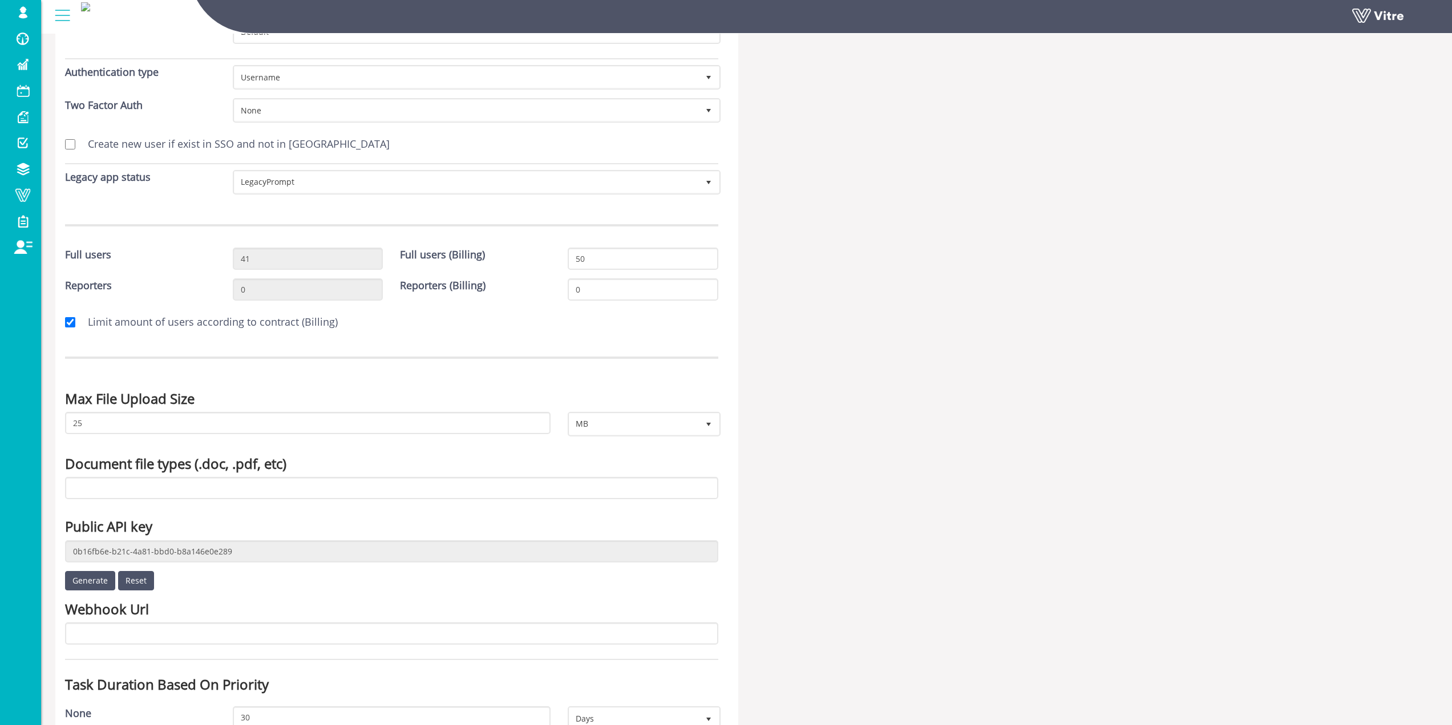
scroll to position [171, 0]
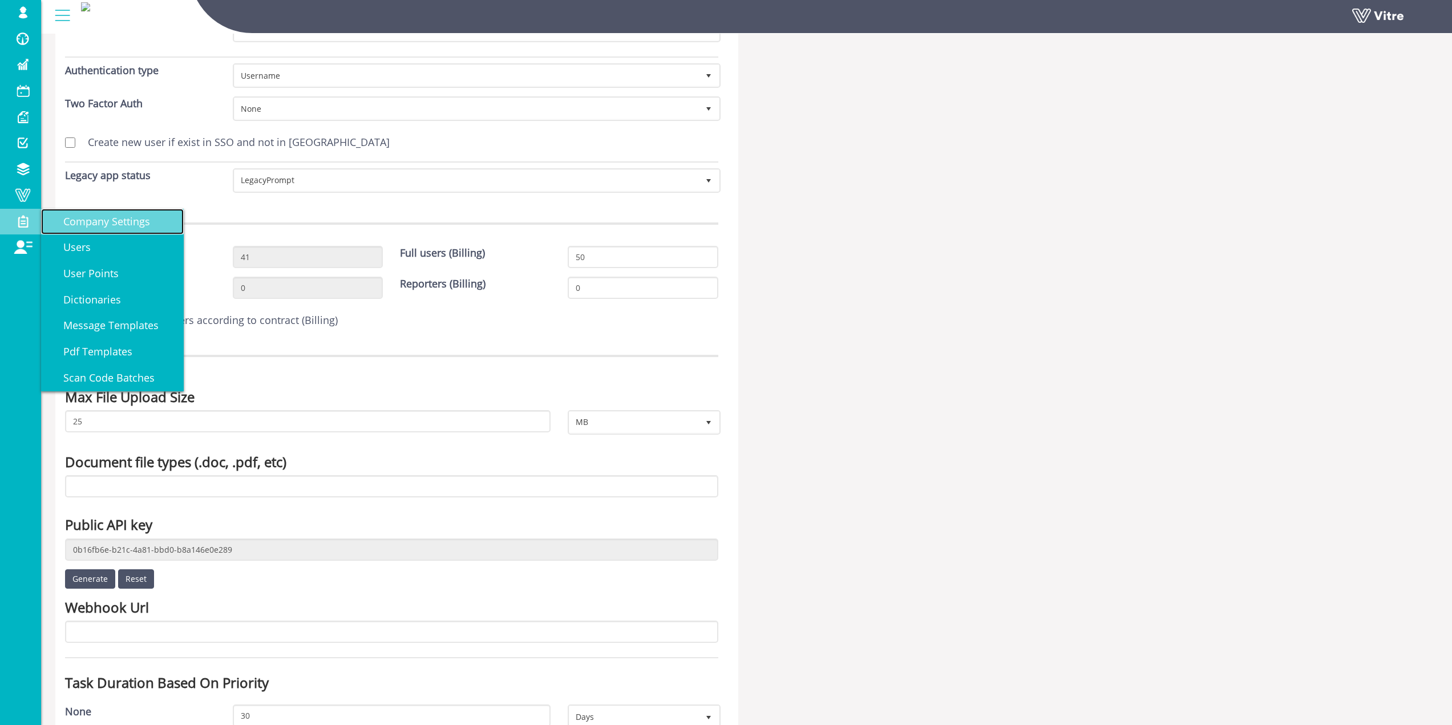
click at [68, 225] on span "Company Settings" at bounding box center [100, 222] width 100 height 14
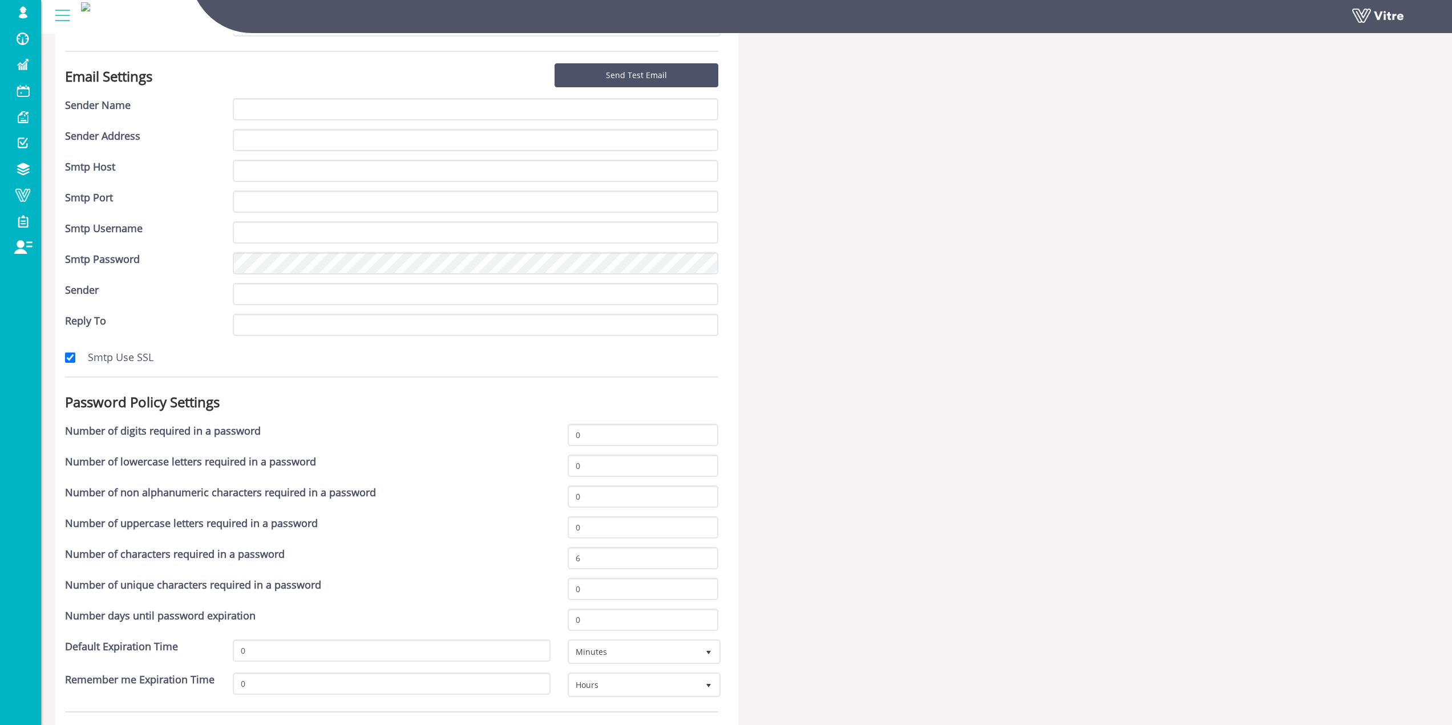
scroll to position [3195, 0]
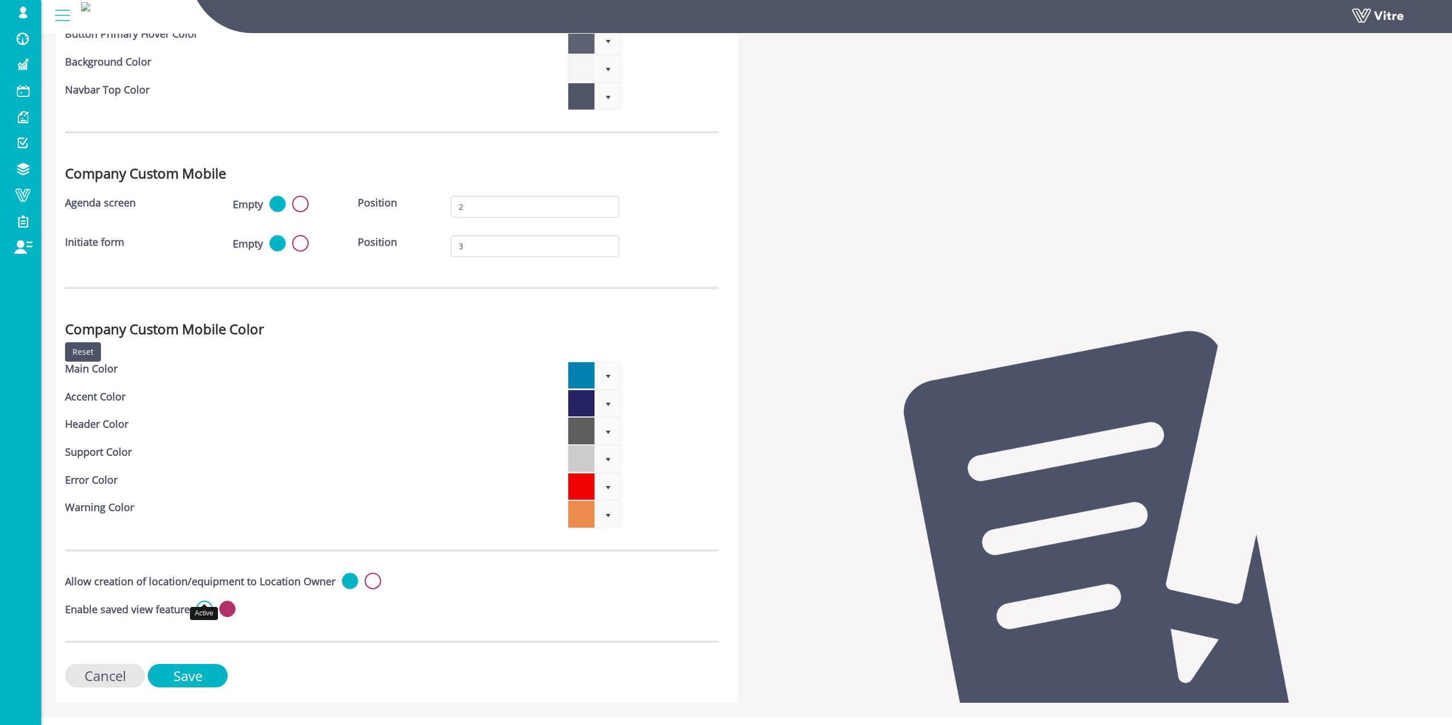
click at [211, 601] on label at bounding box center [204, 609] width 17 height 17
click at [0, 0] on input "radio" at bounding box center [0, 0] width 0 height 0
click at [192, 670] on input "Save" at bounding box center [188, 675] width 80 height 23
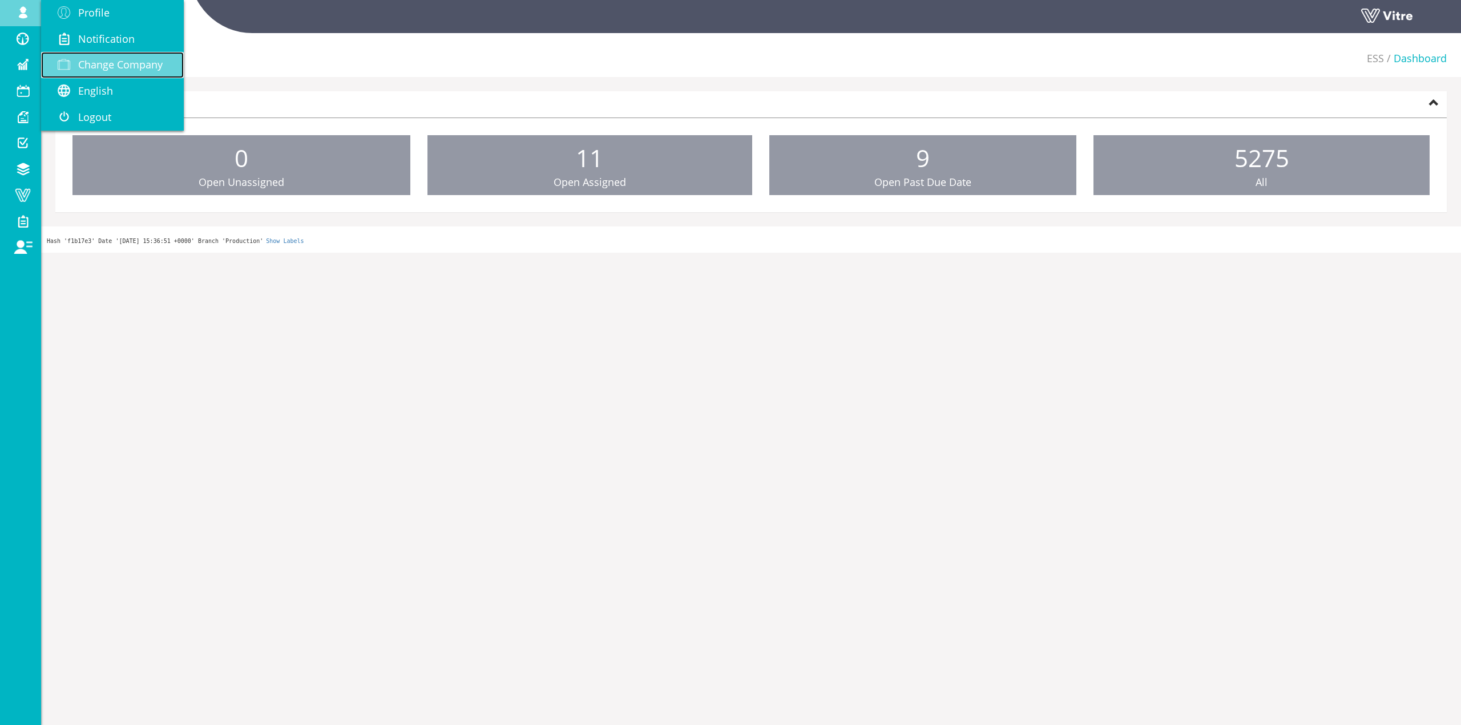
click at [76, 59] on span at bounding box center [64, 65] width 29 height 14
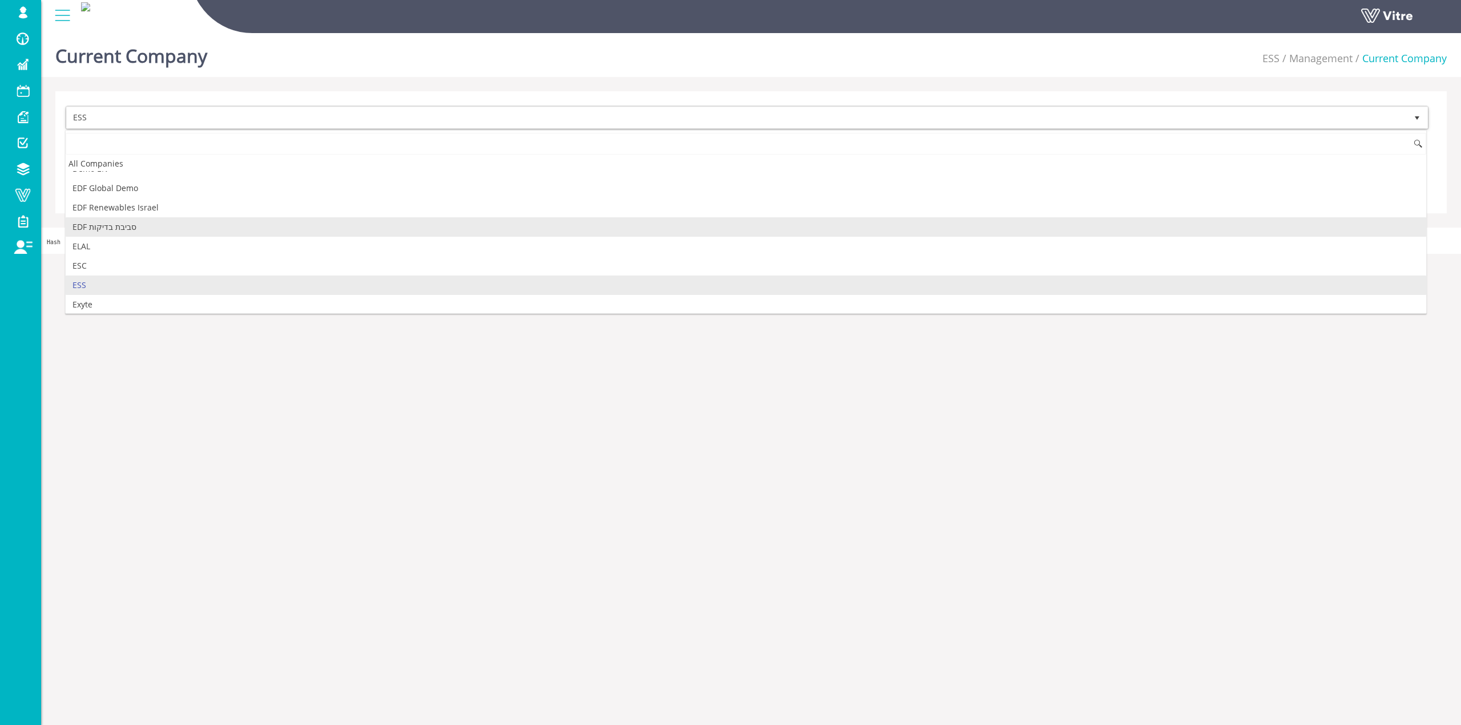
scroll to position [265, 0]
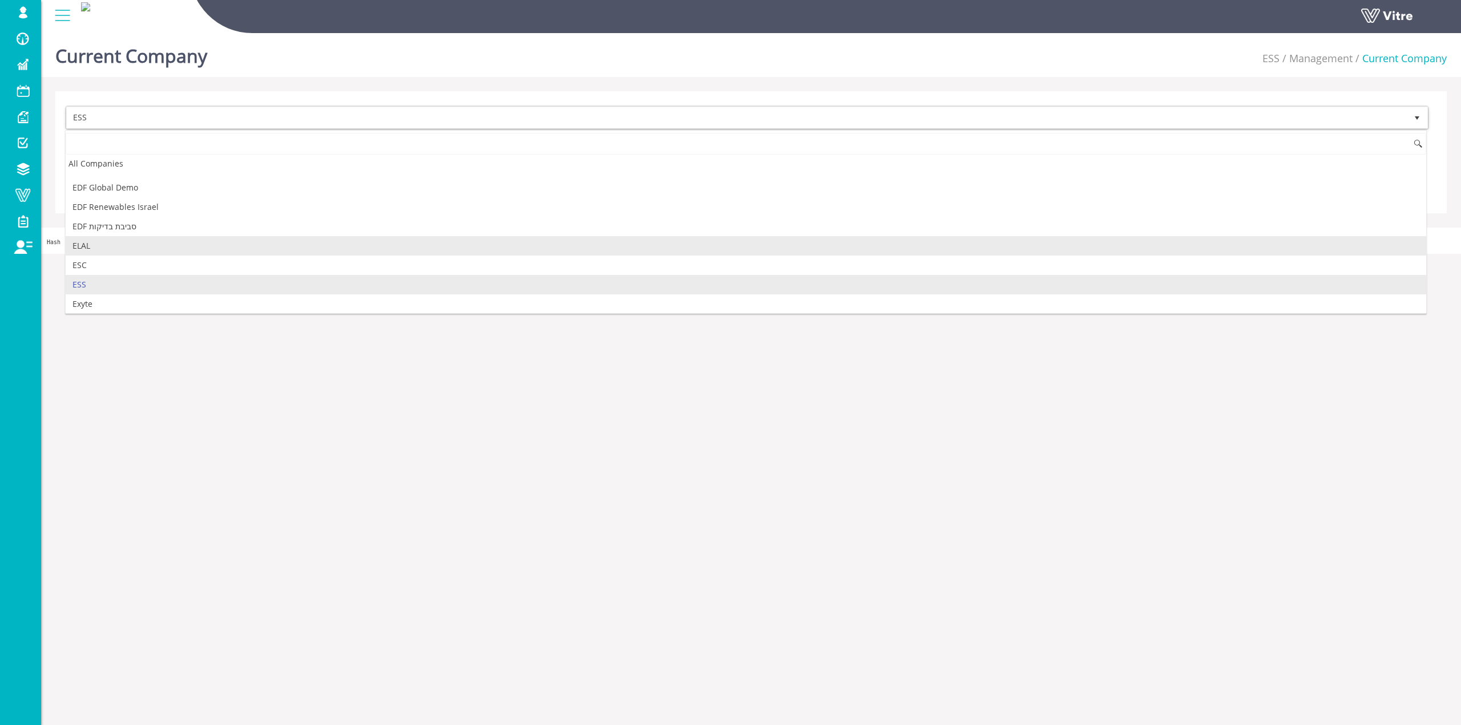
click at [149, 251] on li "ELAL" at bounding box center [746, 245] width 1360 height 19
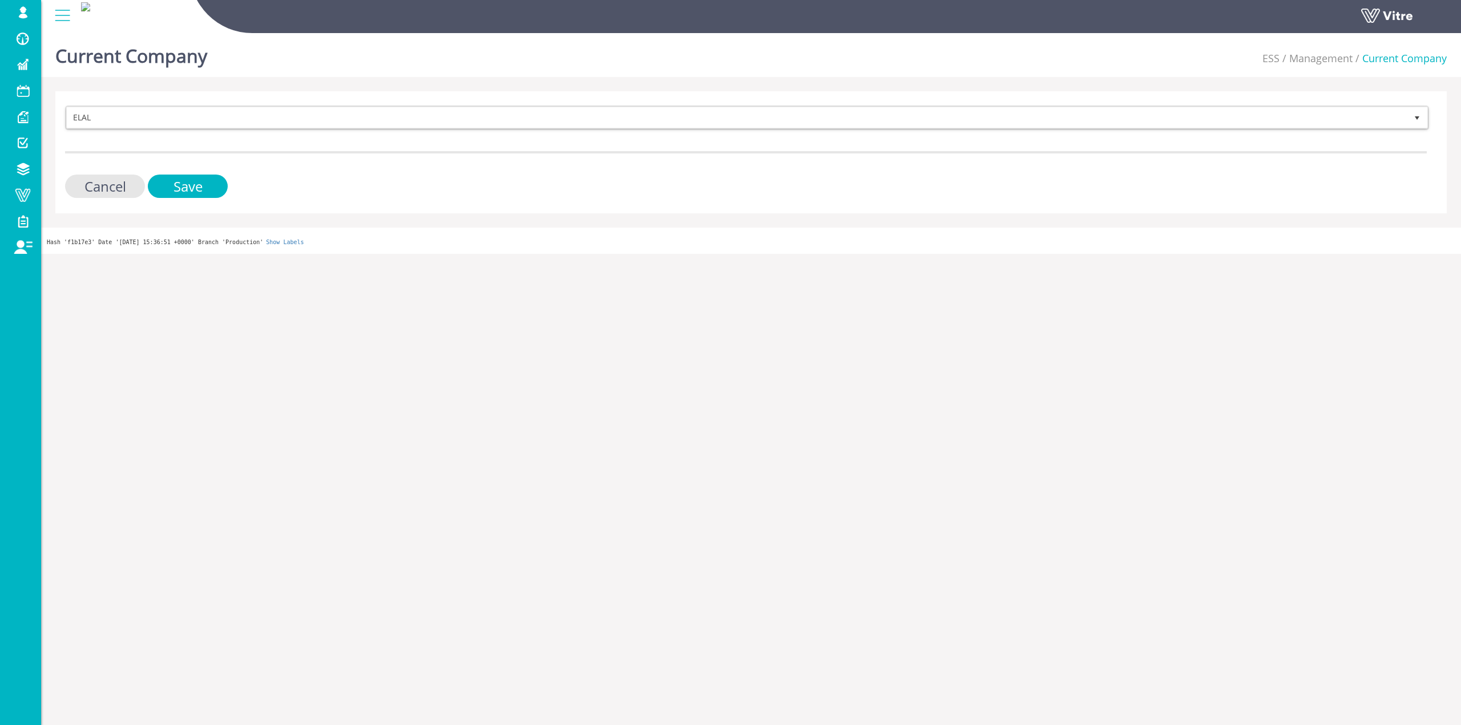
click at [180, 198] on div "ELAL 89 Cancel Save" at bounding box center [750, 152] width 1391 height 122
click at [181, 193] on input "Save" at bounding box center [188, 186] width 80 height 23
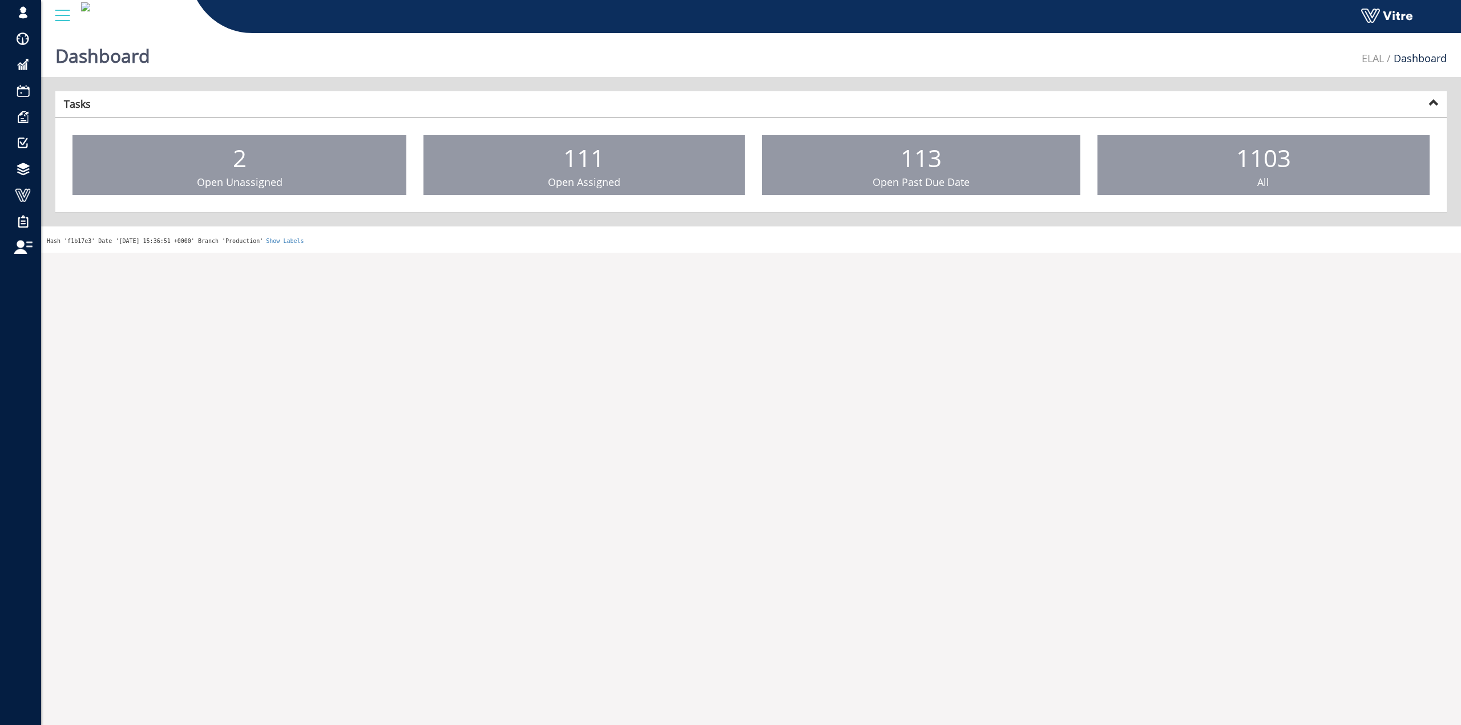
click at [708, 253] on html "sagi@vitre.io Profile Notification Change Company English English Español Franç…" at bounding box center [730, 126] width 1461 height 253
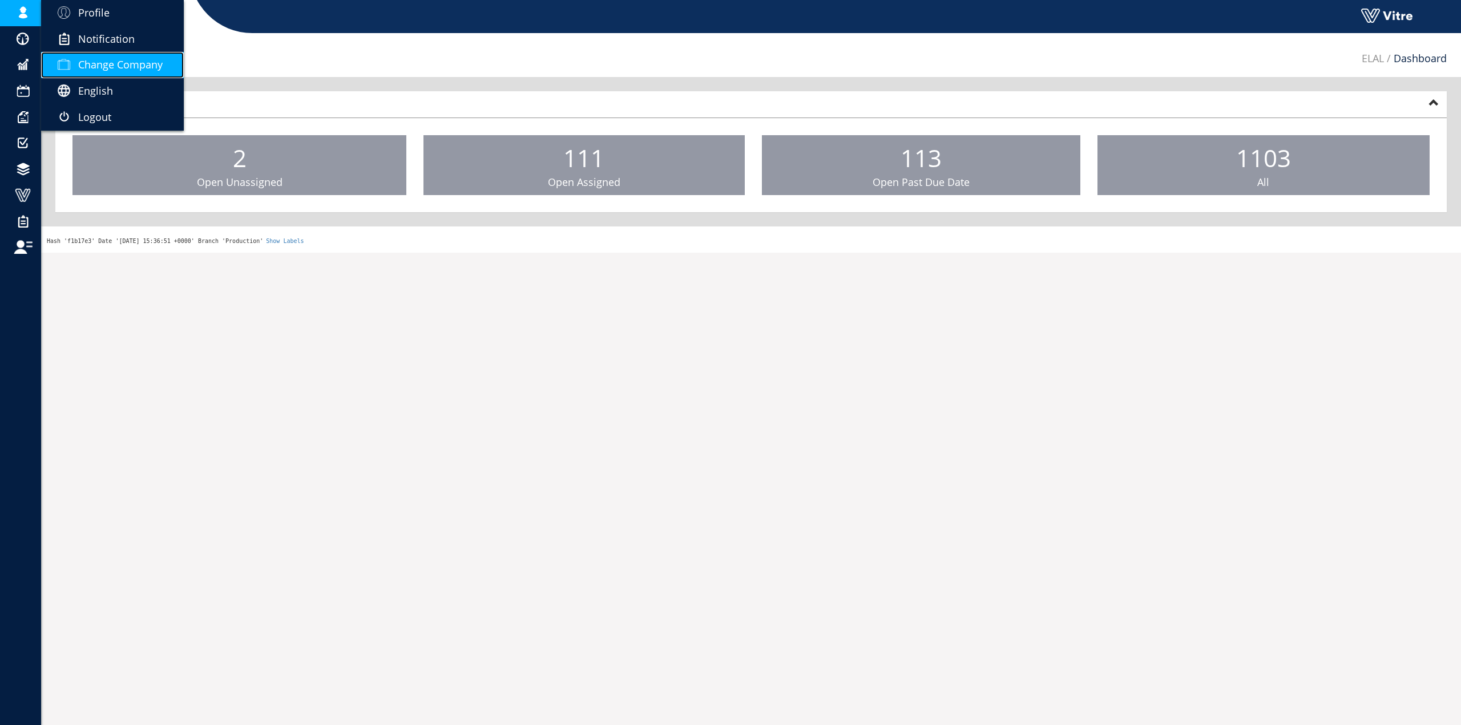
click at [91, 59] on span "Change Company" at bounding box center [120, 65] width 84 height 14
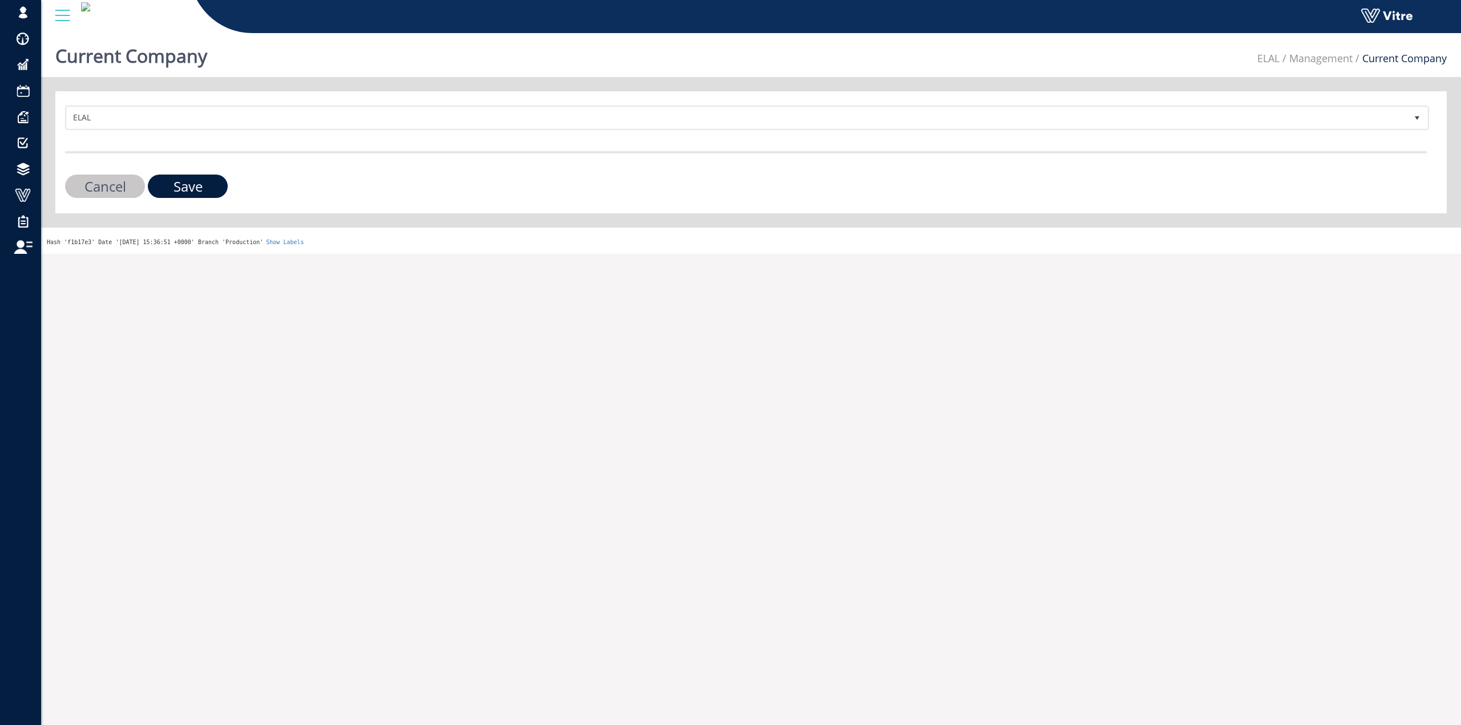
click at [194, 137] on form "ELAL 89 Cancel Save" at bounding box center [745, 152] width 1361 height 92
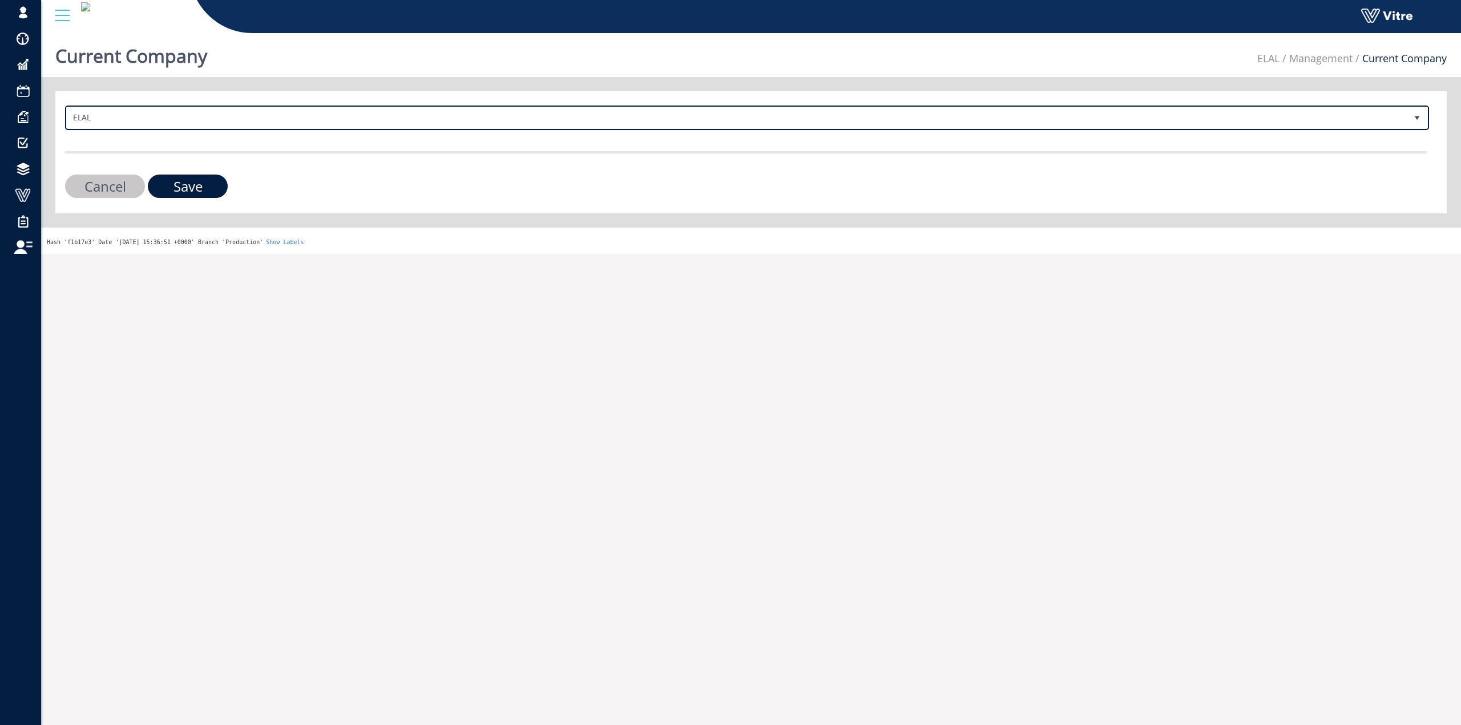
click at [194, 128] on span "ELAL 89" at bounding box center [747, 118] width 1364 height 25
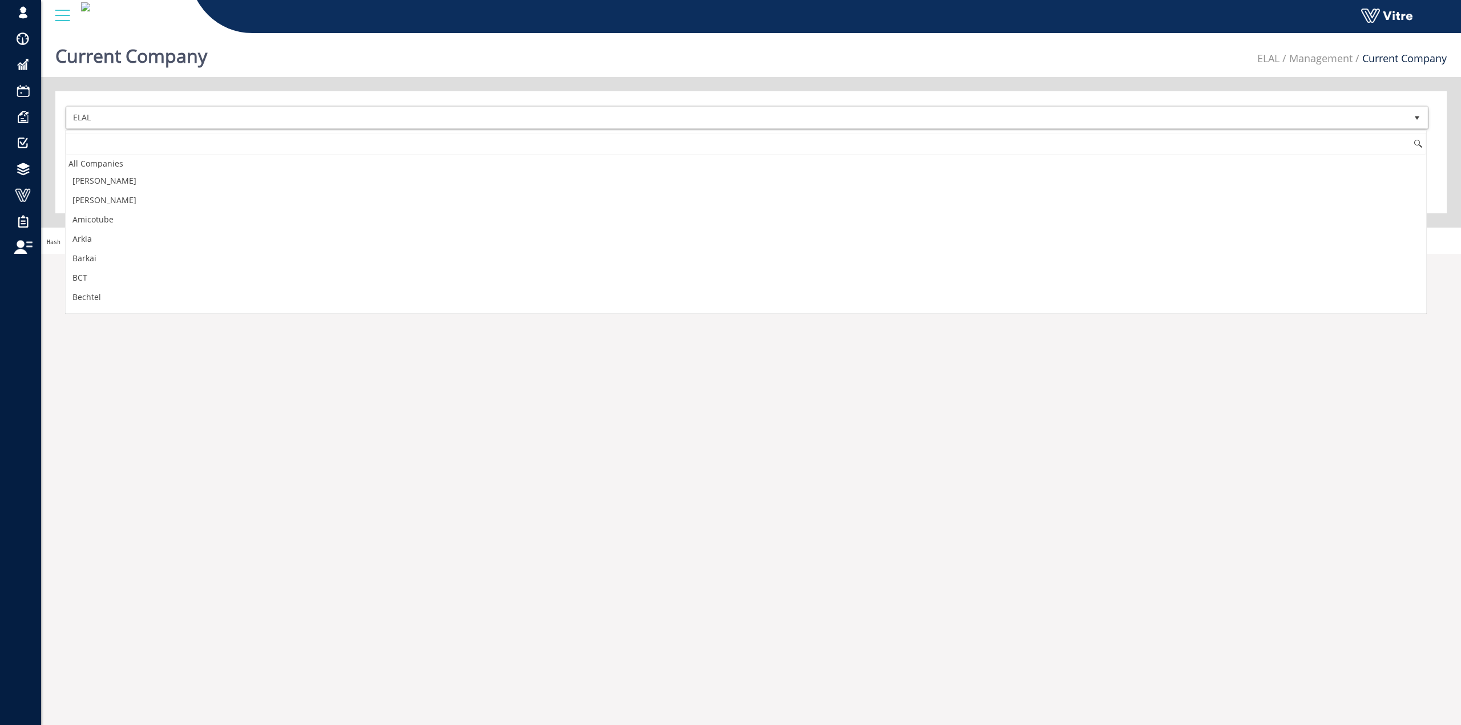
scroll to position [209, 0]
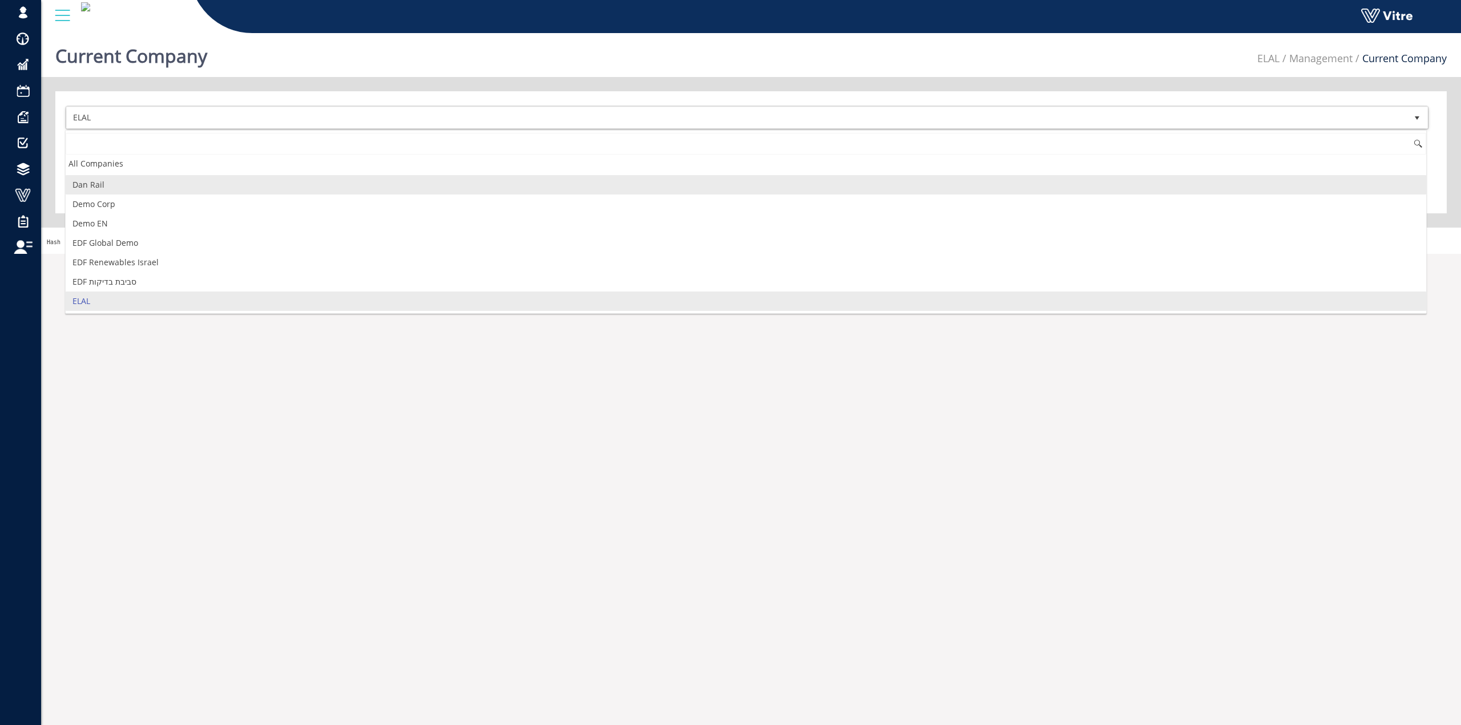
click at [145, 190] on li "Dan Rail" at bounding box center [746, 184] width 1360 height 19
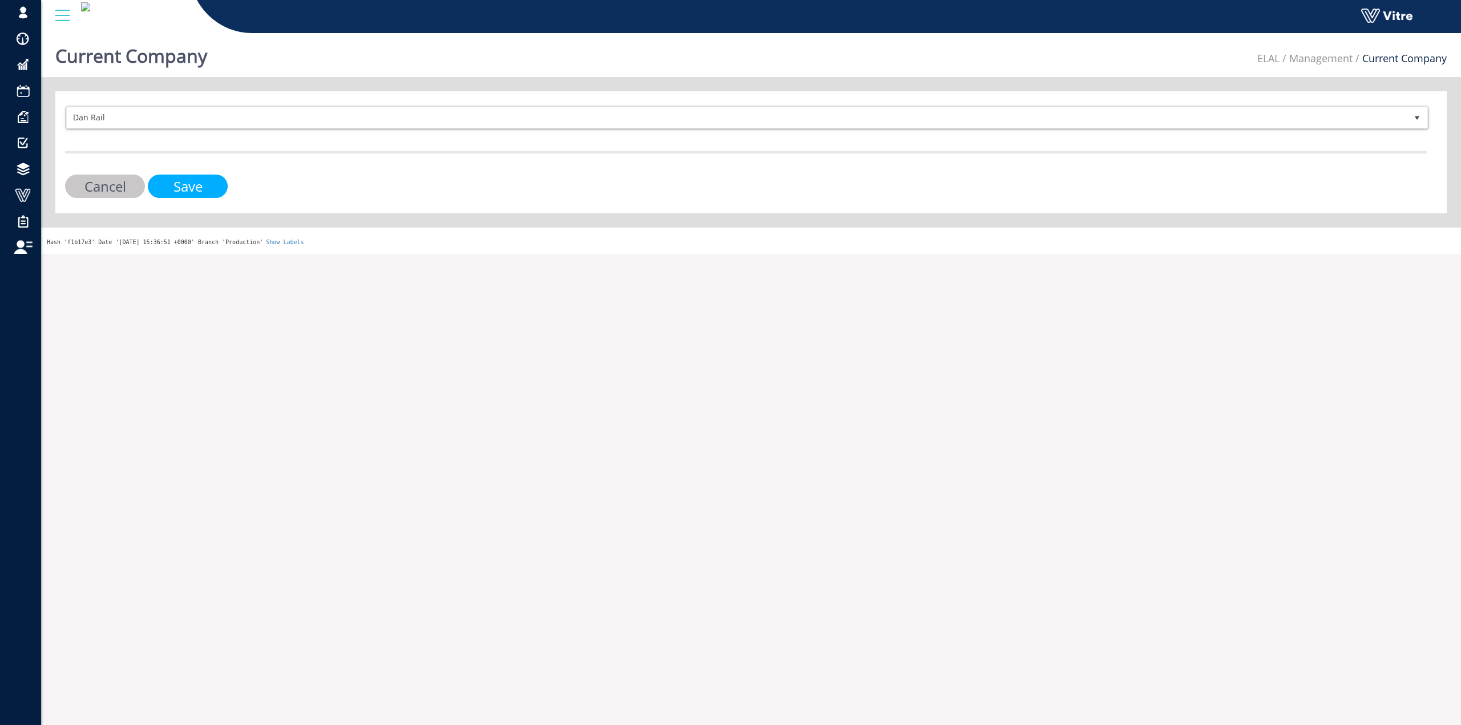
click at [180, 180] on input "Save" at bounding box center [188, 186] width 80 height 23
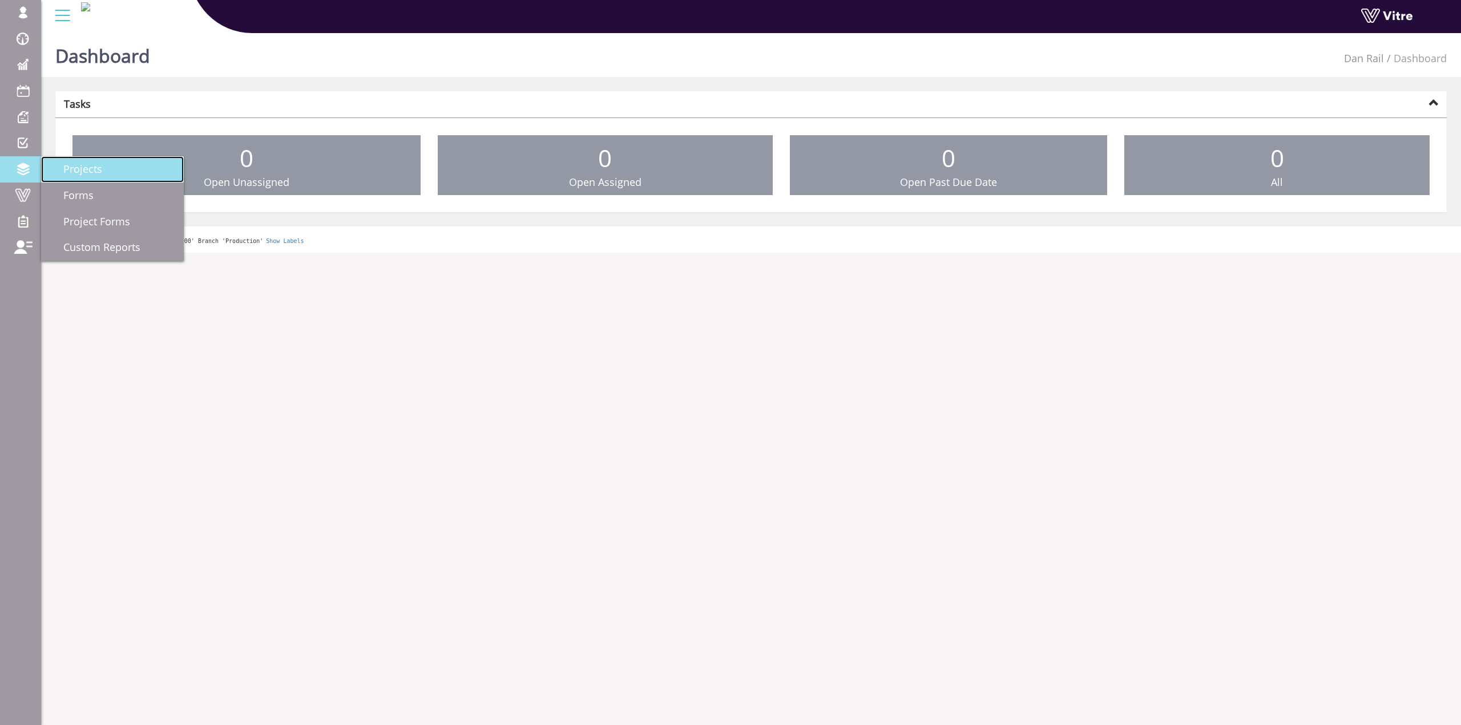
click at [104, 173] on link "Projects" at bounding box center [112, 169] width 143 height 26
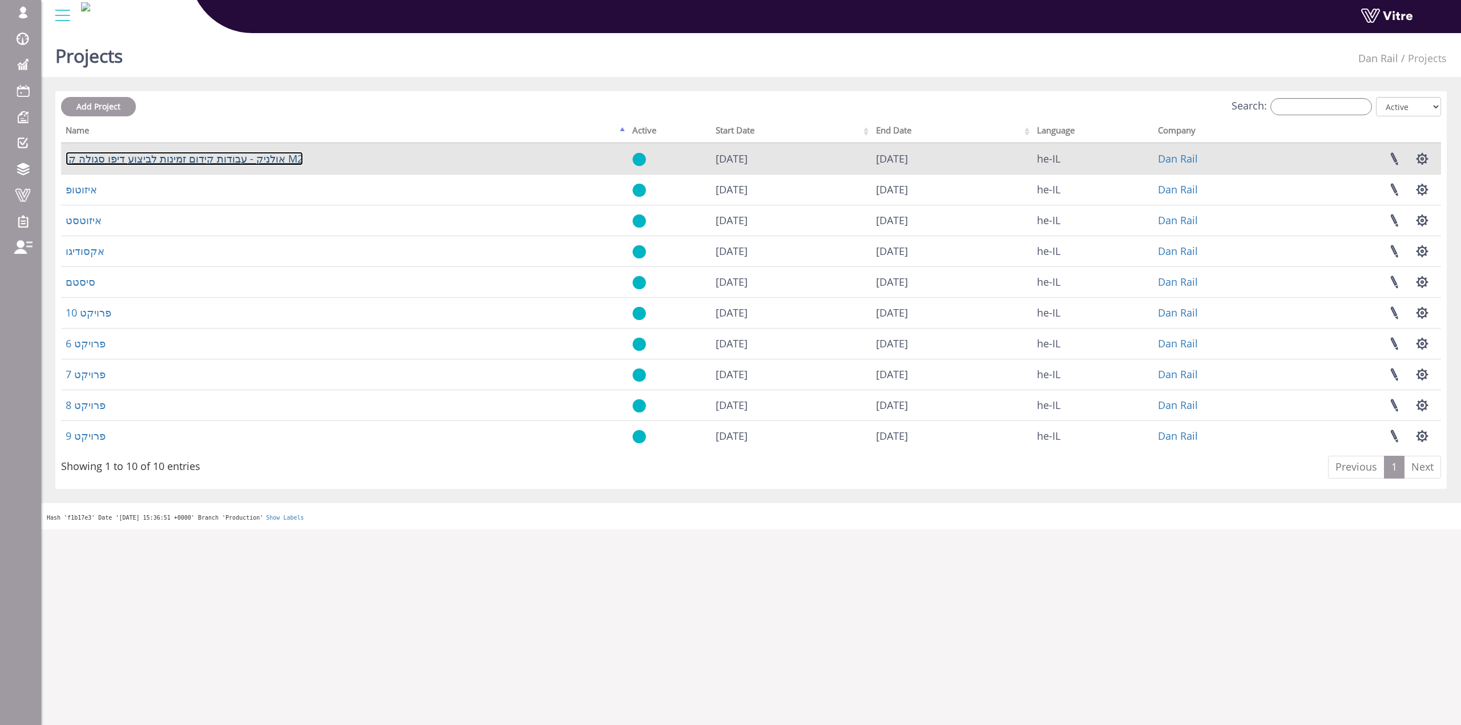
click at [168, 158] on link "אולניק - עבודות קידום זמינות לביצוע דיפו סגולה קו M2" at bounding box center [184, 159] width 237 height 14
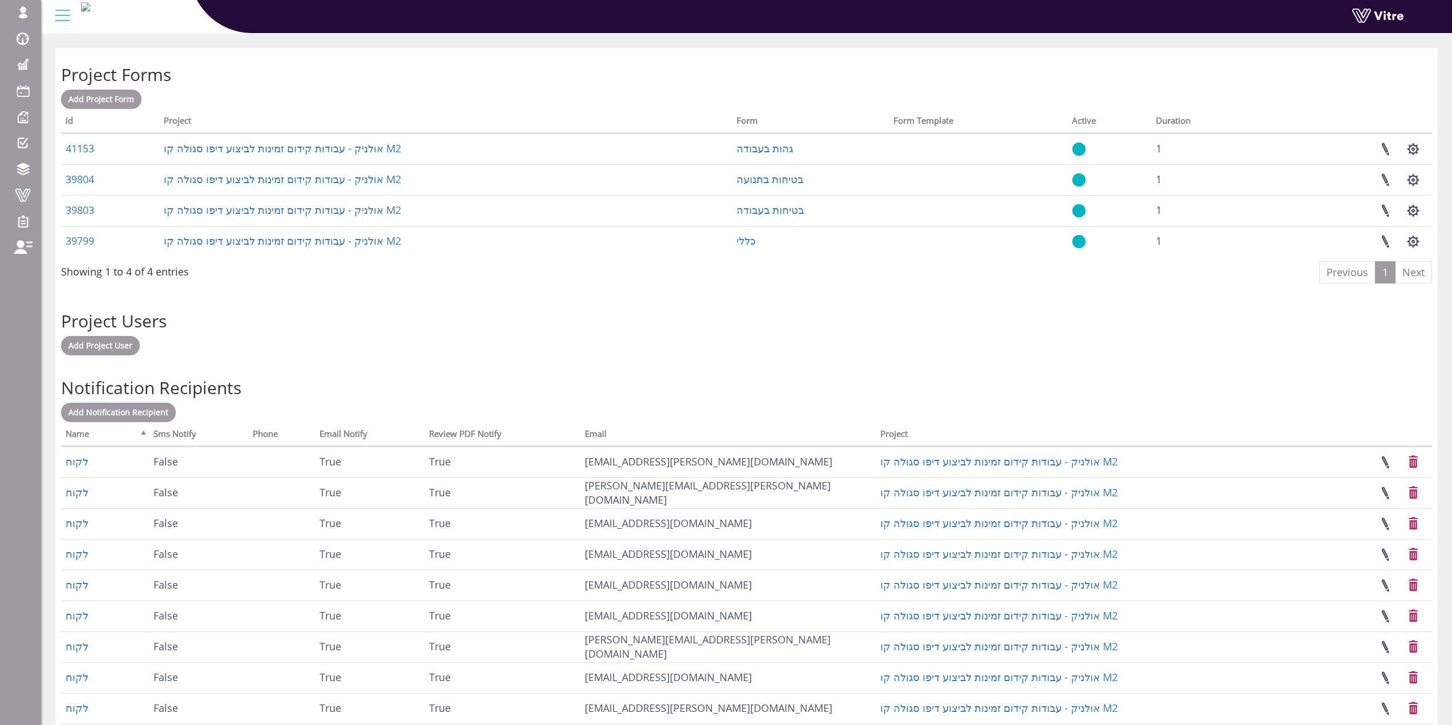
scroll to position [470, 0]
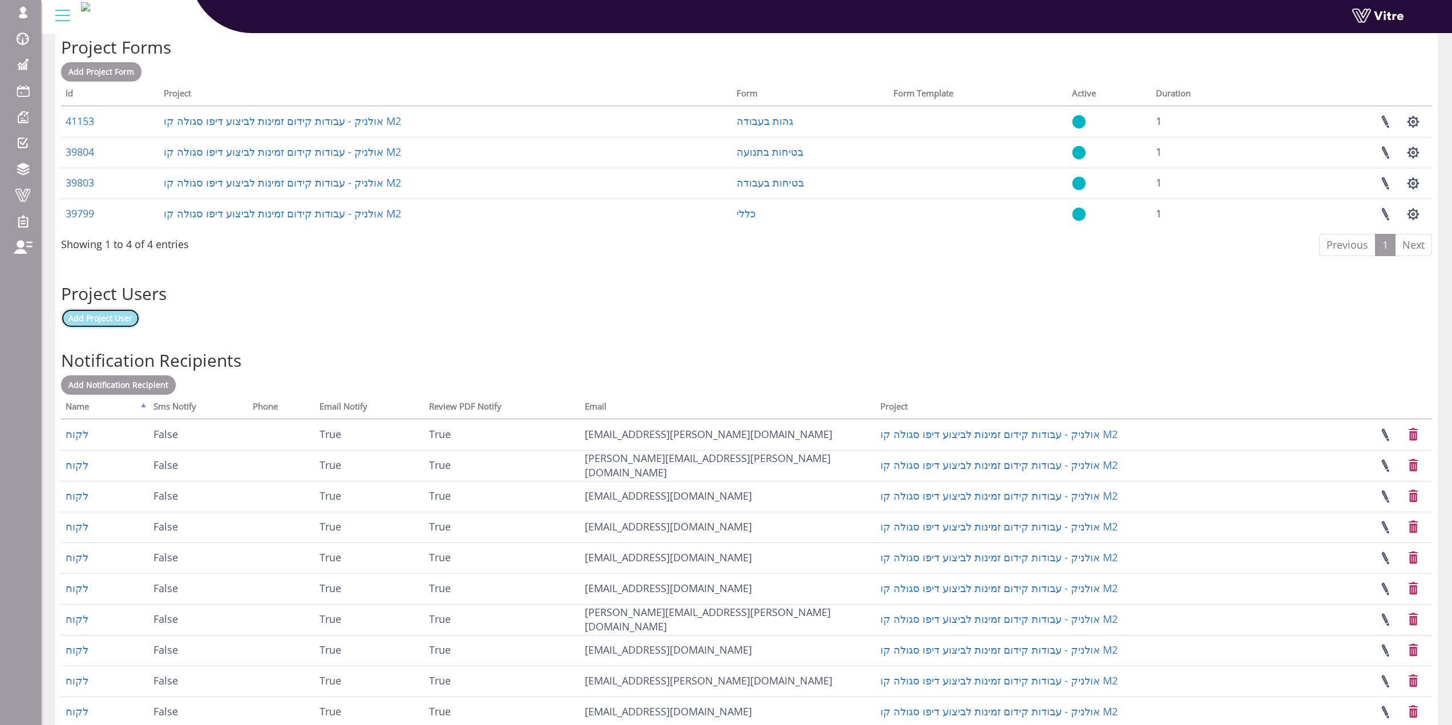
click at [118, 323] on span "Add Project User" at bounding box center [100, 318] width 64 height 11
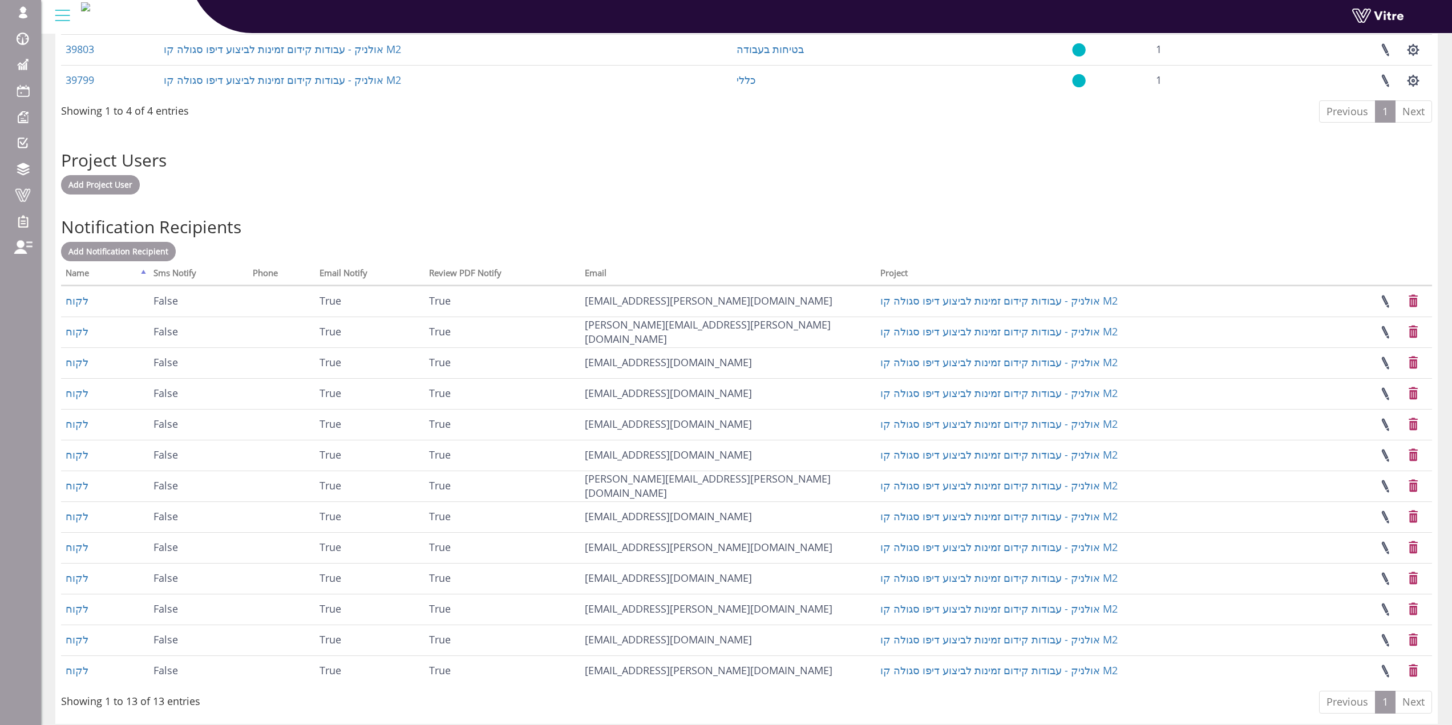
scroll to position [586, 0]
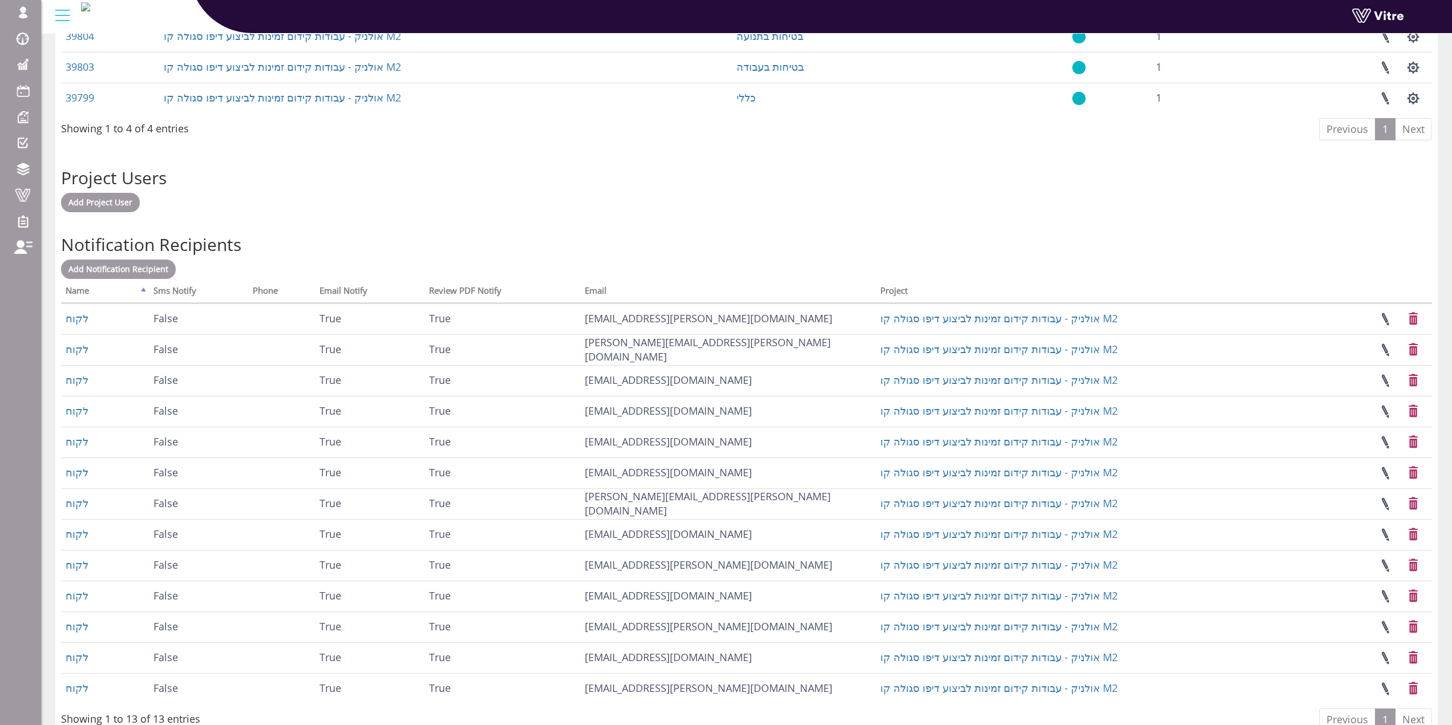
drag, startPoint x: 369, startPoint y: 163, endPoint x: 338, endPoint y: 166, distance: 31.5
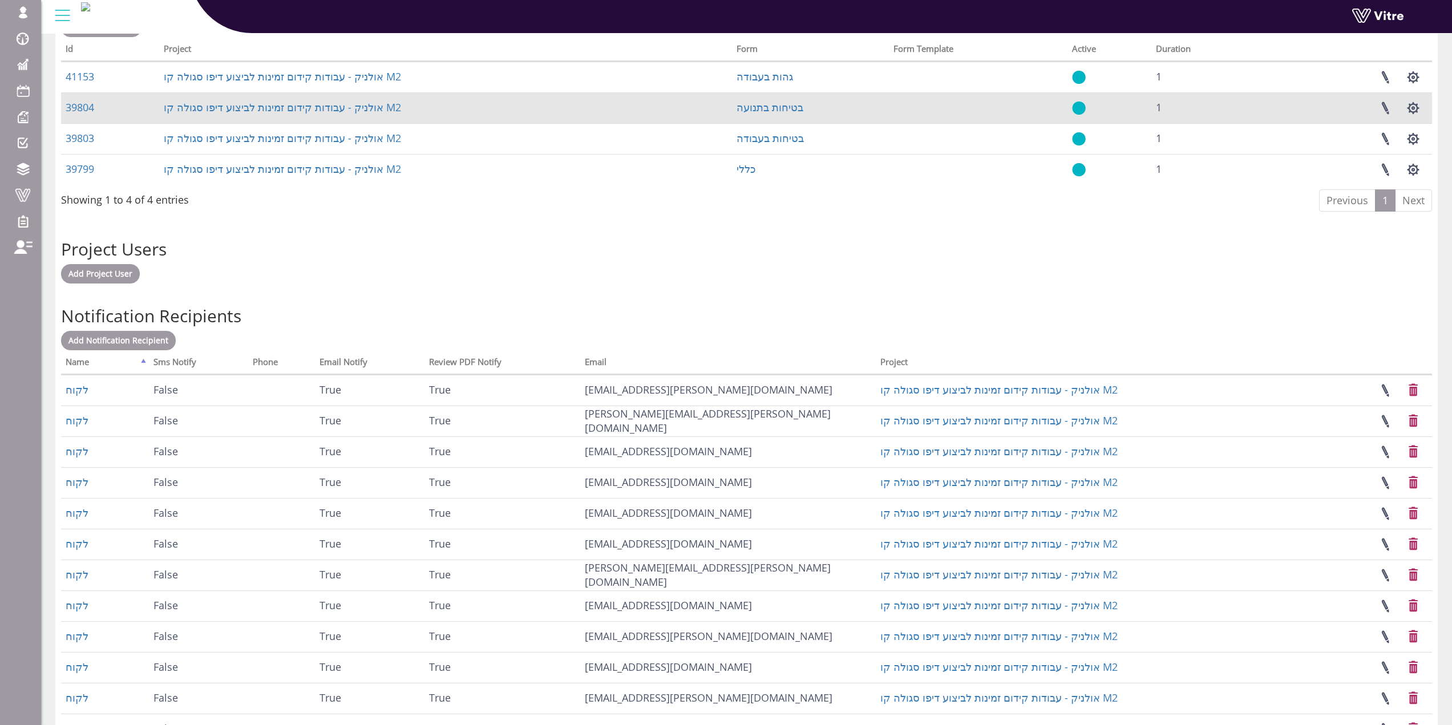
scroll to position [472, 0]
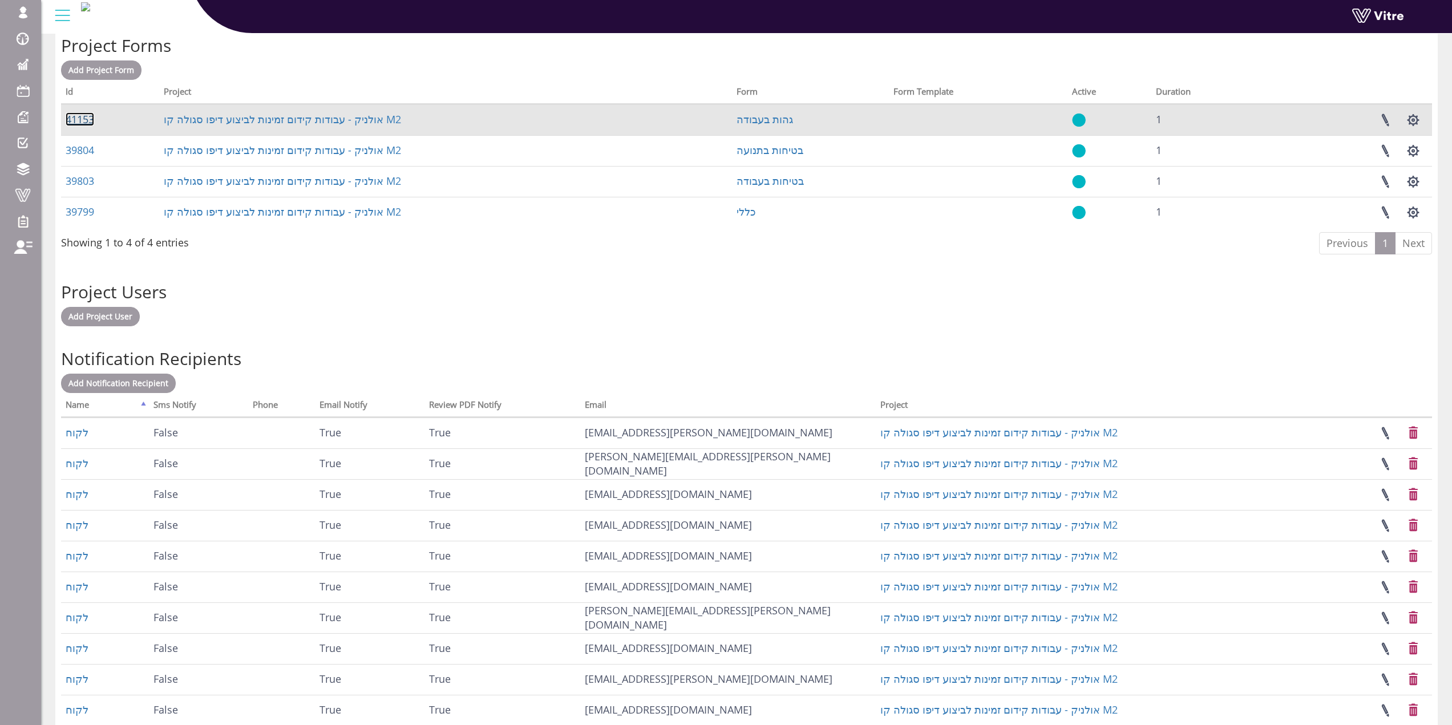
click at [82, 118] on link "41153" at bounding box center [80, 119] width 29 height 14
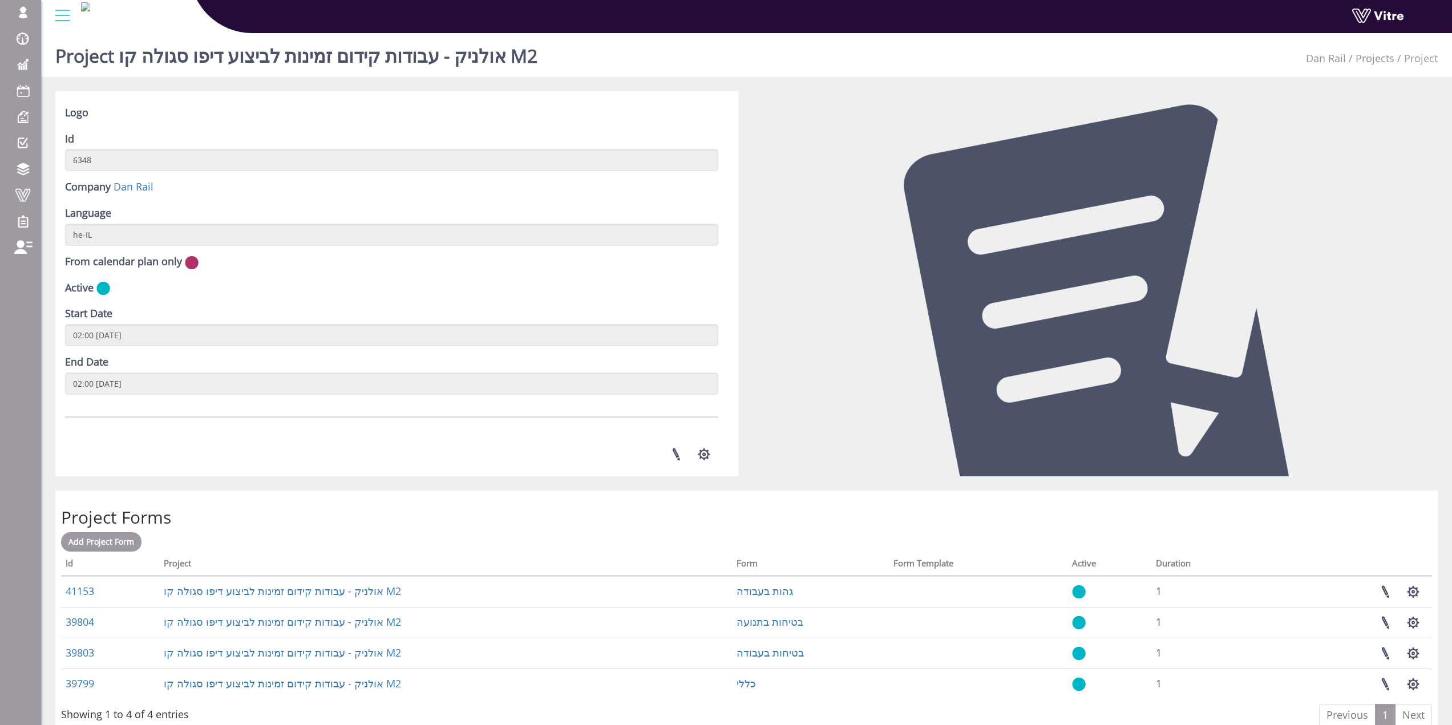
scroll to position [643, 0]
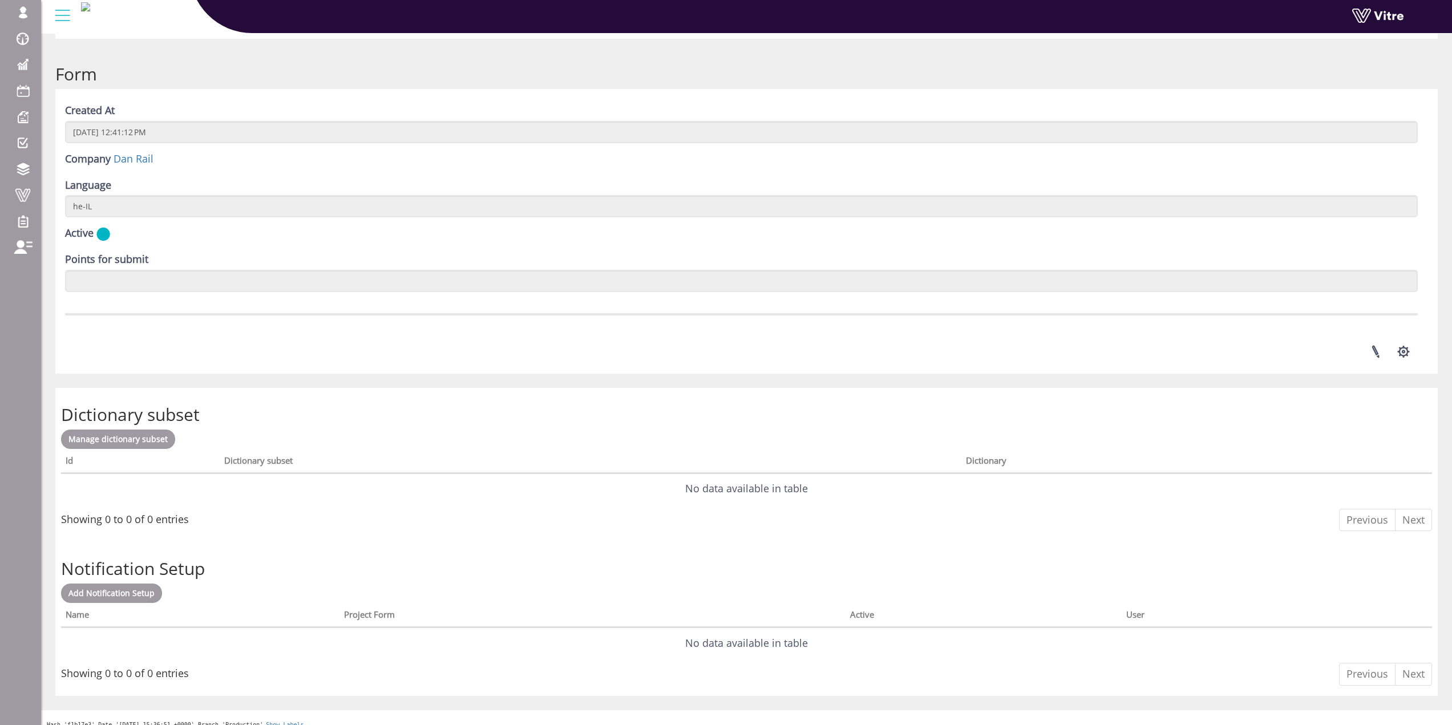
scroll to position [1367, 0]
